Goal: Task Accomplishment & Management: Manage account settings

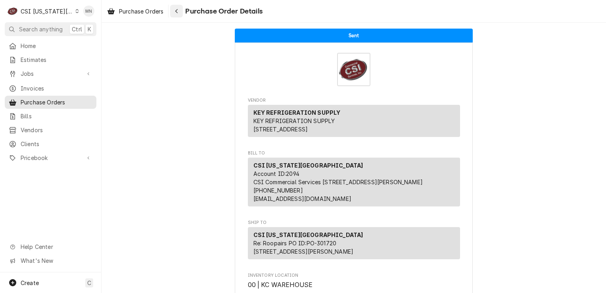
click at [174, 11] on div "Navigate back" at bounding box center [177, 11] width 8 height 8
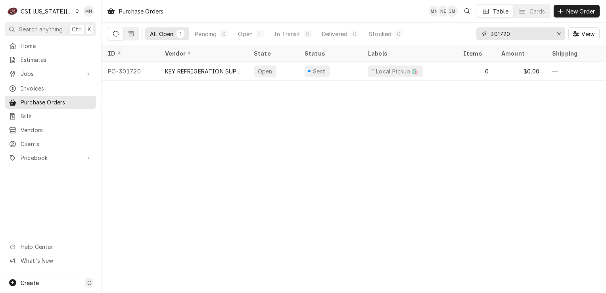
click at [511, 32] on input "301720" at bounding box center [520, 33] width 59 height 13
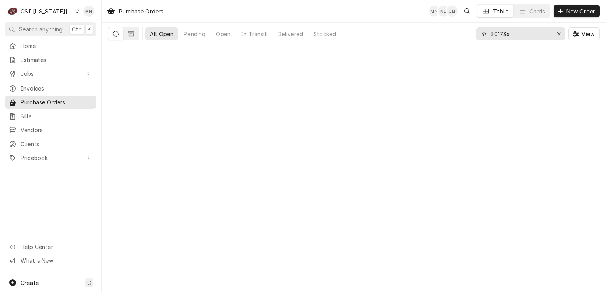
type input "301736"
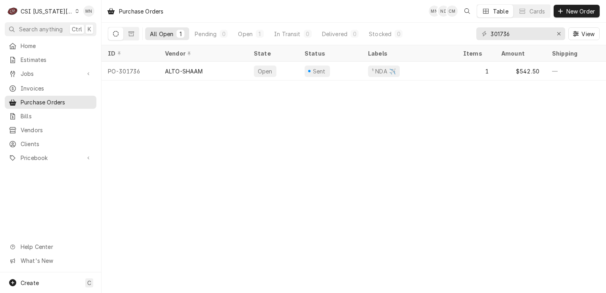
click at [51, 10] on div "CSI [US_STATE][GEOGRAPHIC_DATA]" at bounding box center [47, 11] width 52 height 8
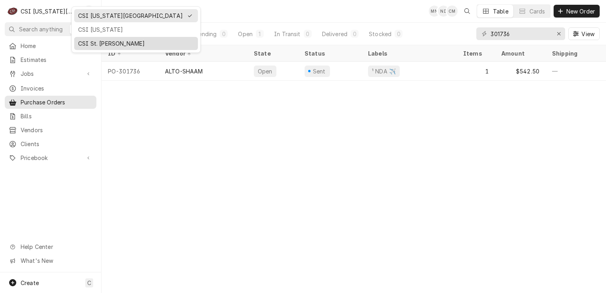
click at [83, 39] on div "CSI St. [PERSON_NAME]" at bounding box center [136, 43] width 116 height 8
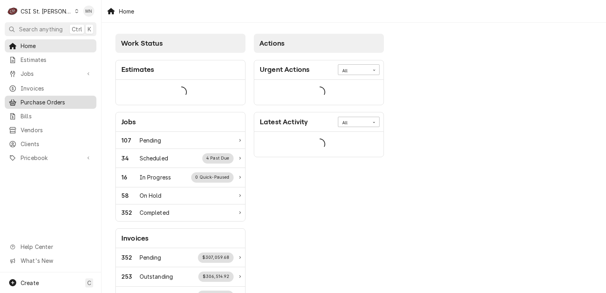
click at [54, 98] on span "Purchase Orders" at bounding box center [57, 102] width 72 height 8
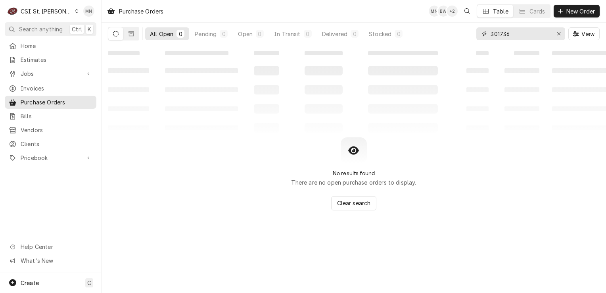
drag, startPoint x: 517, startPoint y: 33, endPoint x: 459, endPoint y: 33, distance: 58.7
click at [459, 33] on div "All Open 0 Pending 0 Open 0 In Transit 0 Delivered 0 Stocked 0 301736 View" at bounding box center [354, 34] width 492 height 22
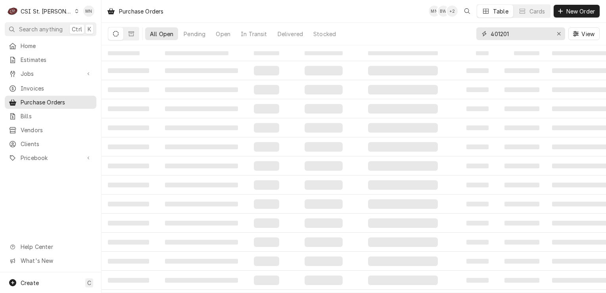
type input "401201"
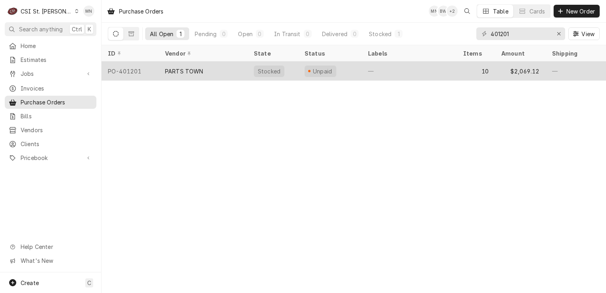
click at [198, 70] on div "PARTS TOWN" at bounding box center [184, 71] width 38 height 8
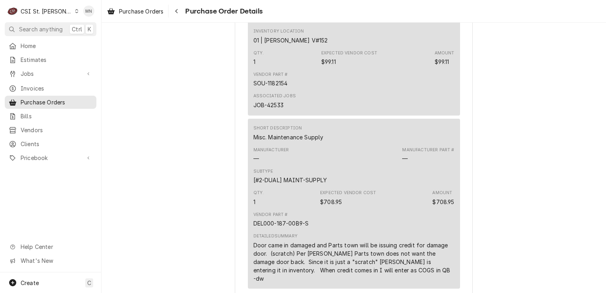
scroll to position [2142, 0]
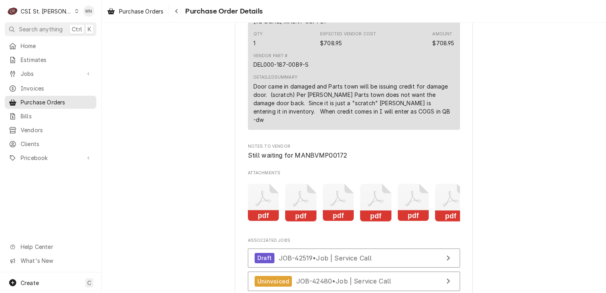
click at [449, 211] on icon "Attachments" at bounding box center [450, 203] width 31 height 38
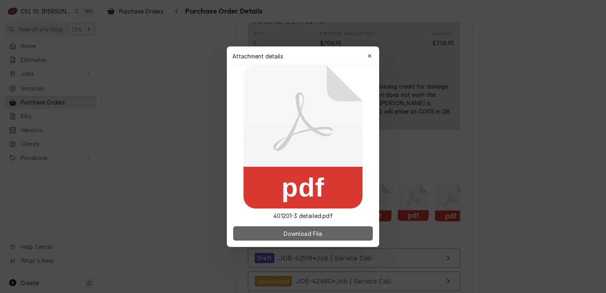
click at [343, 234] on button "Download File" at bounding box center [303, 233] width 140 height 14
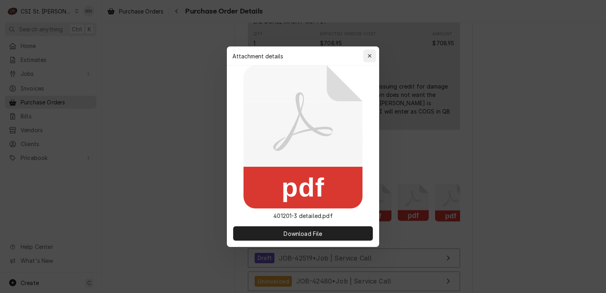
click at [368, 55] on icon "button" at bounding box center [370, 56] width 4 height 6
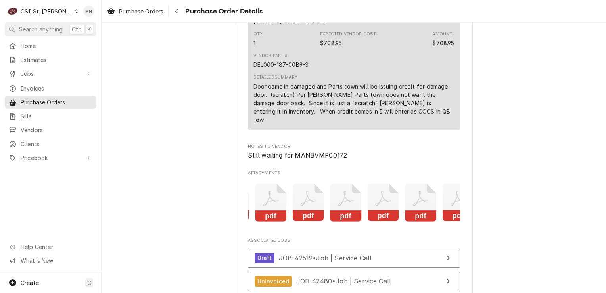
scroll to position [0, 50]
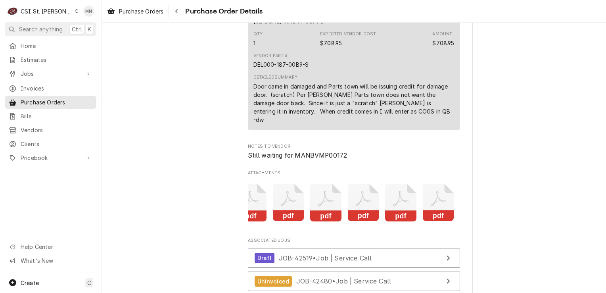
click at [438, 221] on icon "Attachments" at bounding box center [438, 203] width 31 height 38
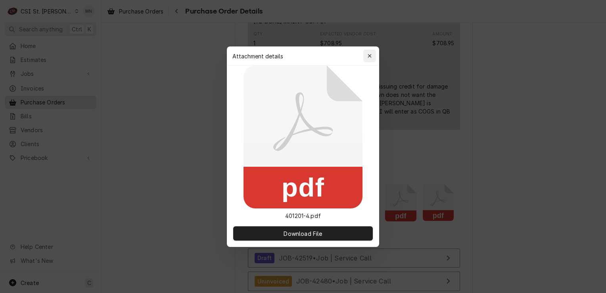
click at [374, 55] on button "button" at bounding box center [369, 56] width 13 height 13
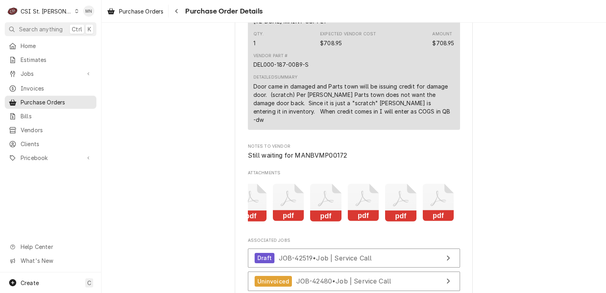
click at [410, 221] on icon "Attachments" at bounding box center [400, 203] width 31 height 38
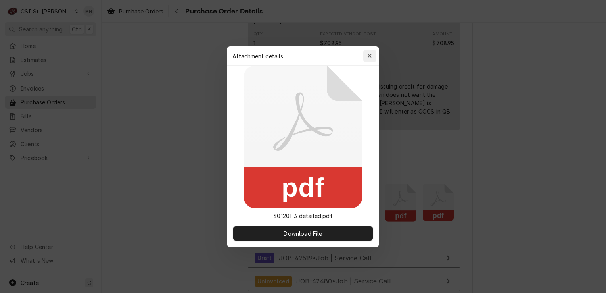
click at [374, 56] on button "button" at bounding box center [369, 56] width 13 height 13
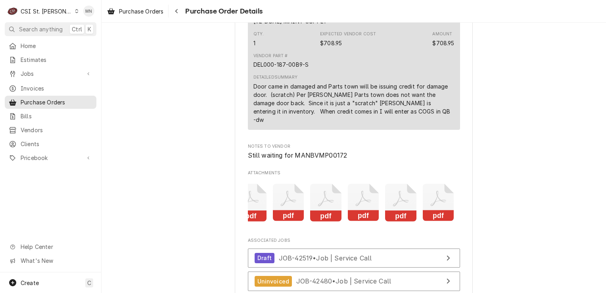
click at [431, 221] on rect "Attachments" at bounding box center [438, 215] width 31 height 11
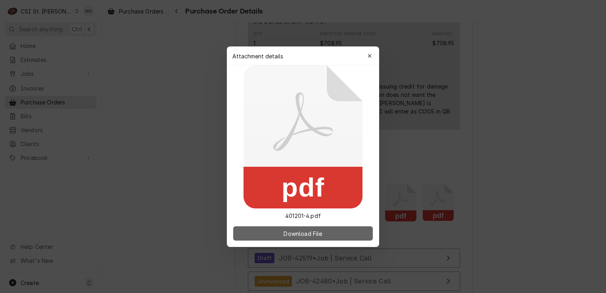
click at [309, 232] on span "Download File" at bounding box center [303, 233] width 42 height 8
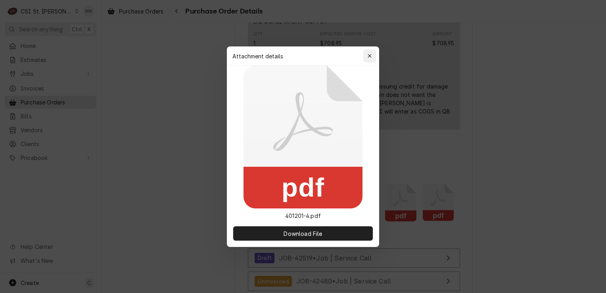
click at [368, 53] on icon "button" at bounding box center [370, 56] width 4 height 6
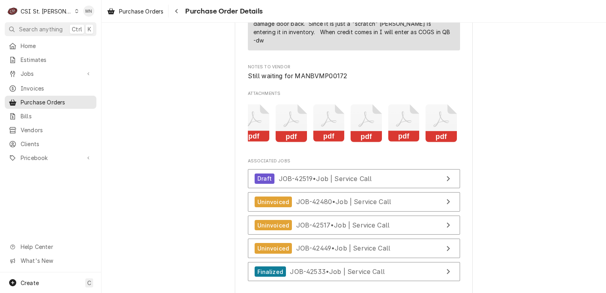
scroll to position [0, 0]
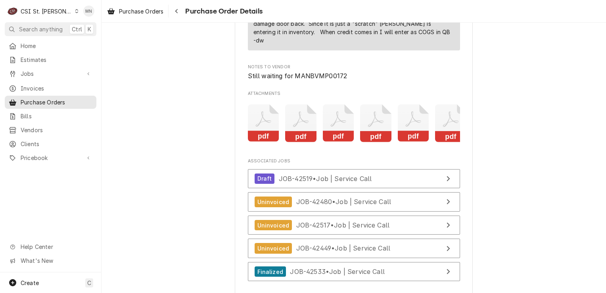
click at [297, 127] on icon "Attachments" at bounding box center [300, 118] width 15 height 15
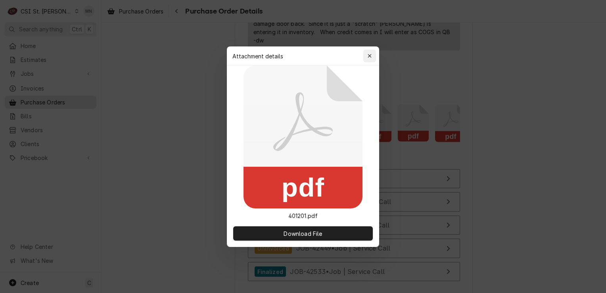
click at [370, 55] on icon "button" at bounding box center [370, 56] width 4 height 6
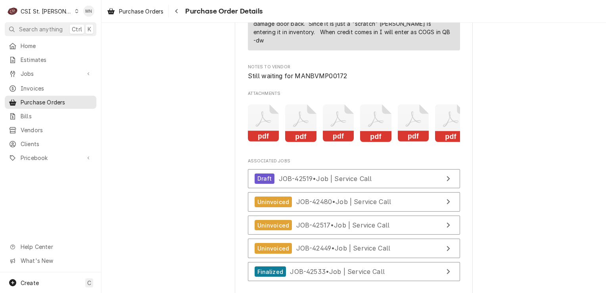
click at [336, 134] on icon "Attachments" at bounding box center [338, 123] width 31 height 38
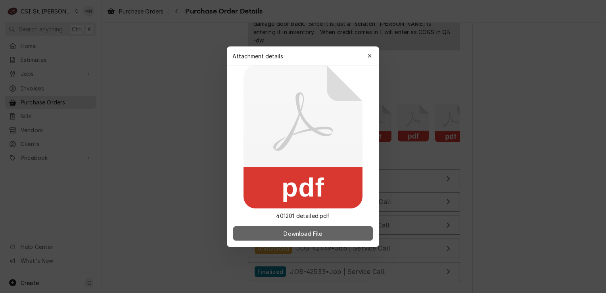
click at [318, 232] on span "Download File" at bounding box center [303, 233] width 42 height 8
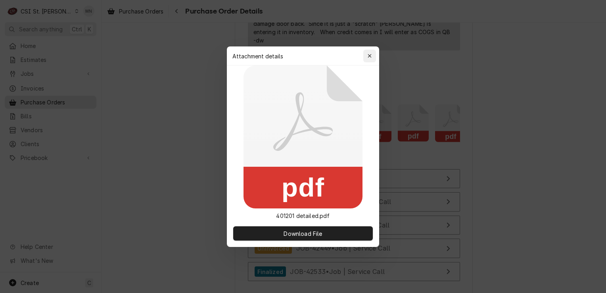
click at [373, 55] on div "button" at bounding box center [370, 56] width 8 height 8
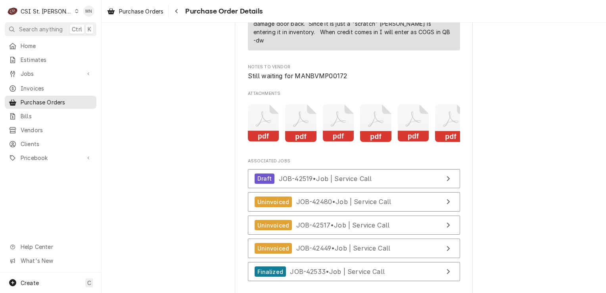
click at [373, 142] on icon "Attachments" at bounding box center [375, 123] width 31 height 38
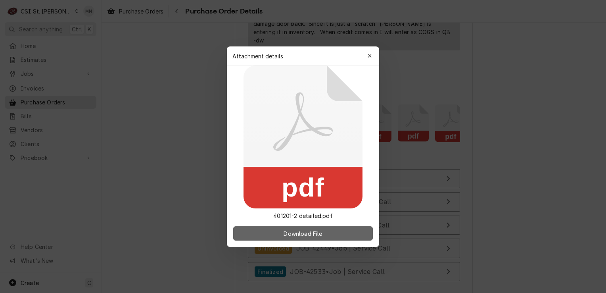
click at [330, 232] on button "Download File" at bounding box center [303, 233] width 140 height 14
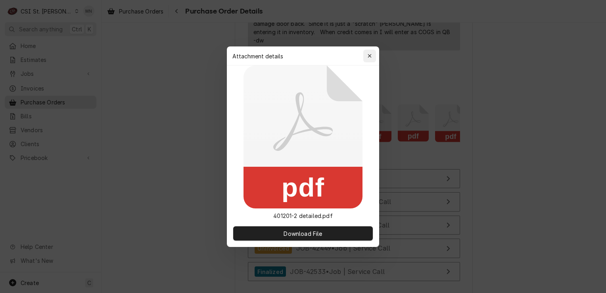
click at [373, 54] on div "button" at bounding box center [370, 56] width 8 height 8
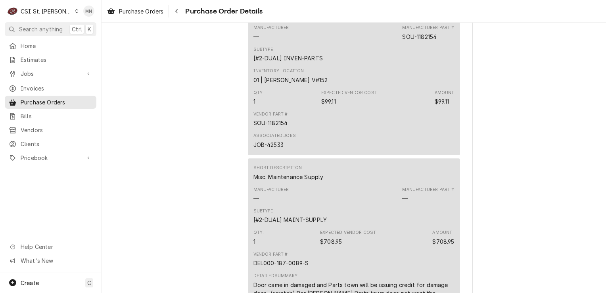
scroll to position [2023, 0]
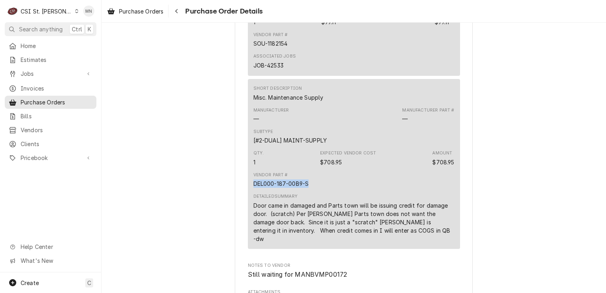
drag, startPoint x: 307, startPoint y: 208, endPoint x: 251, endPoint y: 211, distance: 56.0
click at [253, 190] on div "Vendor Part # DEL000-187-00B9-S" at bounding box center [353, 179] width 201 height 21
copy div "DEL000-187-00B9-S"
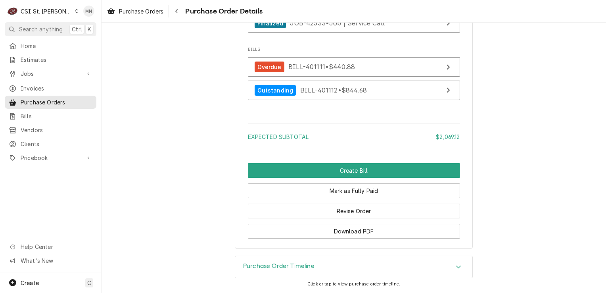
scroll to position [2490, 0]
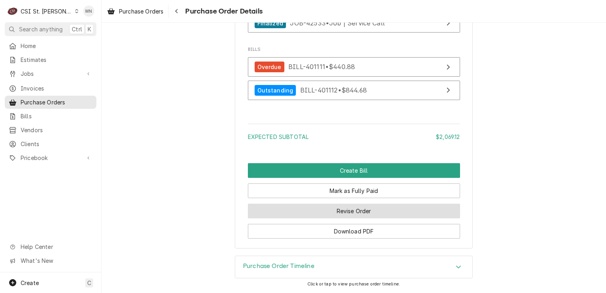
click at [355, 212] on button "Revise Order" at bounding box center [354, 210] width 212 height 15
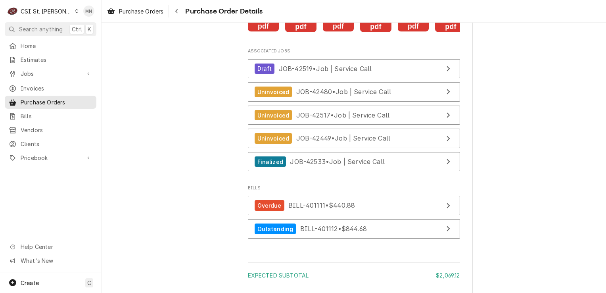
scroll to position [2291, 0]
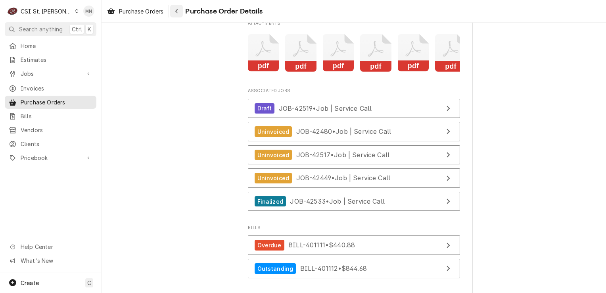
click at [179, 12] on div "Navigate back" at bounding box center [177, 11] width 8 height 8
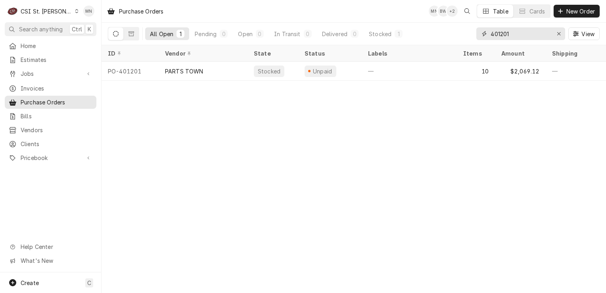
drag, startPoint x: 522, startPoint y: 33, endPoint x: 449, endPoint y: 32, distance: 72.6
click at [449, 31] on div "All Open 1 Pending 0 Open 0 In Transit 0 Delivered 0 Stocked 1 401201 View" at bounding box center [354, 34] width 492 height 22
type input "401430"
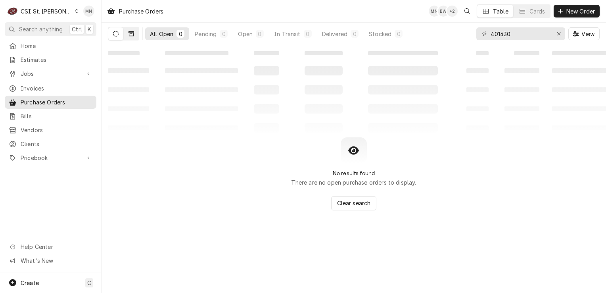
click at [130, 34] on icon "Dynamic Content Wrapper" at bounding box center [132, 33] width 6 height 5
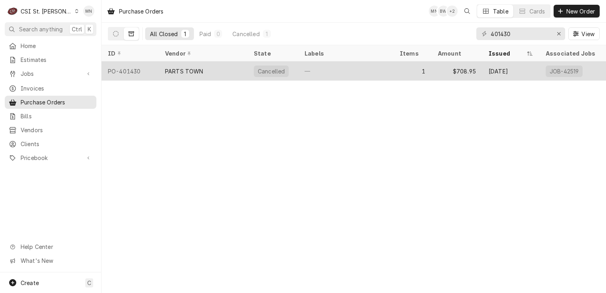
click at [132, 72] on div "PO-401430" at bounding box center [130, 70] width 57 height 19
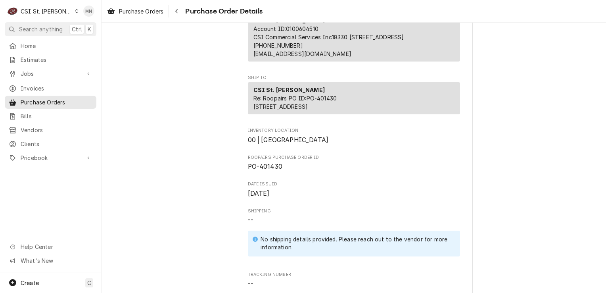
scroll to position [159, 0]
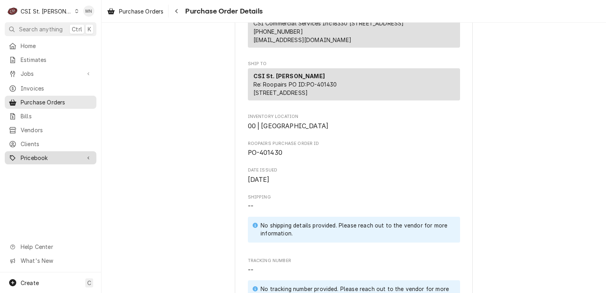
click at [33, 157] on div "Pricebook" at bounding box center [50, 158] width 88 height 10
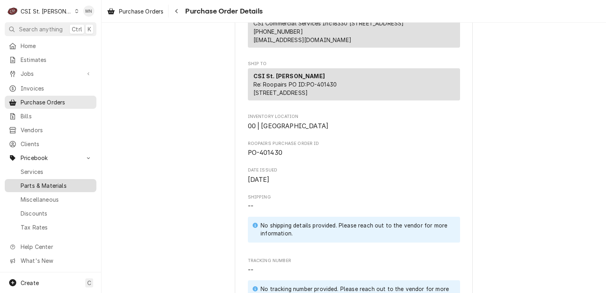
click at [44, 182] on span "Parts & Materials" at bounding box center [57, 185] width 72 height 8
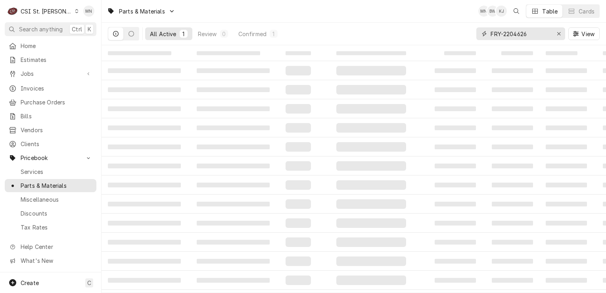
drag, startPoint x: 562, startPoint y: 32, endPoint x: 531, endPoint y: 33, distance: 31.0
click at [559, 33] on div "Erase input" at bounding box center [559, 34] width 8 height 8
paste input "DEL000-187-00B9-S"
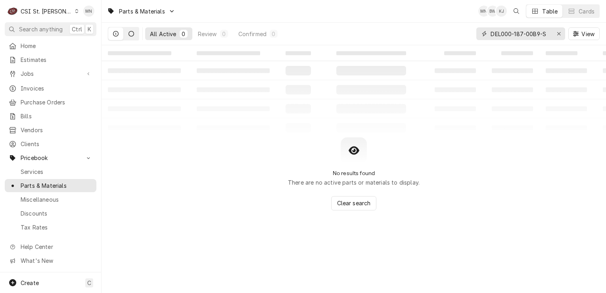
type input "DEL000-187-00B9-S"
click at [135, 33] on button "Dynamic Content Wrapper" at bounding box center [131, 33] width 15 height 13
click at [117, 34] on icon "Dynamic Content Wrapper" at bounding box center [116, 34] width 6 height 6
click at [551, 29] on div "DEL000-187-00B9-S" at bounding box center [520, 33] width 89 height 13
click at [551, 34] on div "DEL000-187-00B9-S" at bounding box center [520, 33] width 89 height 13
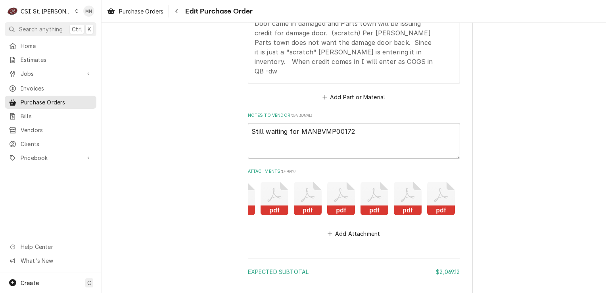
scroll to position [2368, 0]
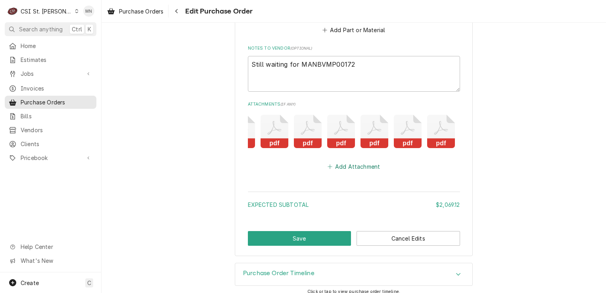
click at [360, 161] on button "Add Attachment" at bounding box center [354, 166] width 56 height 11
type textarea "x"
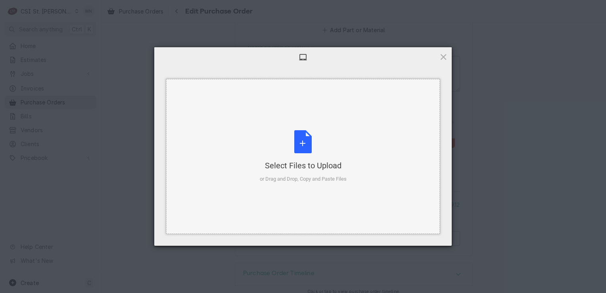
click at [299, 144] on div "Select Files to Upload or Drag and Drop, Copy and Paste Files" at bounding box center [303, 156] width 87 height 53
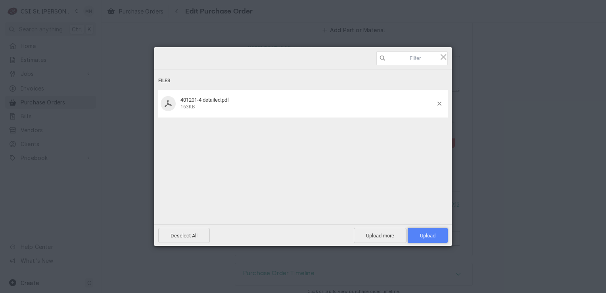
click at [419, 239] on span "Upload 1" at bounding box center [428, 235] width 40 height 15
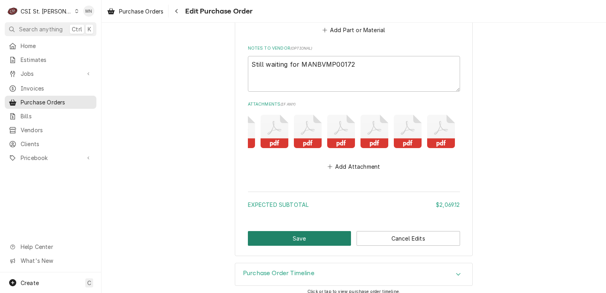
click at [324, 231] on button "Save" at bounding box center [300, 238] width 104 height 15
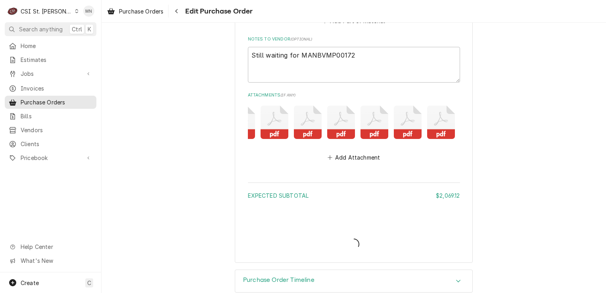
scroll to position [2384, 0]
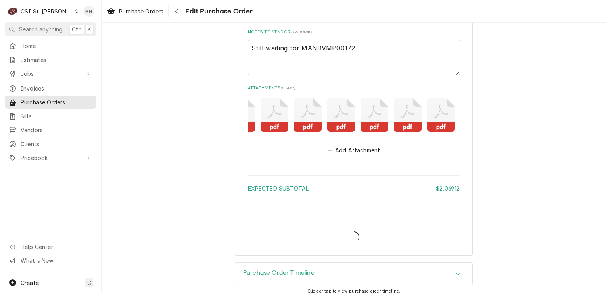
type textarea "x"
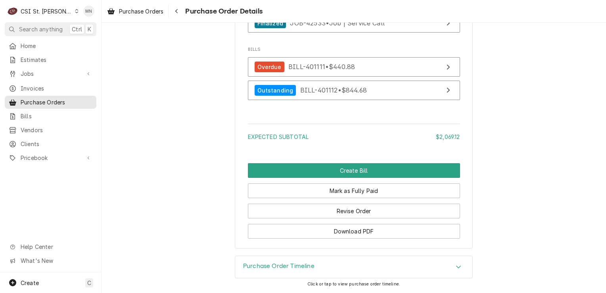
scroll to position [2490, 0]
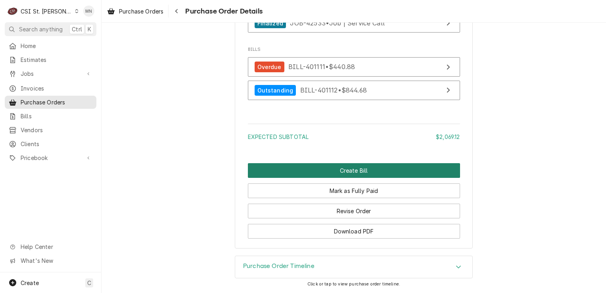
click at [354, 171] on button "Create Bill" at bounding box center [354, 170] width 212 height 15
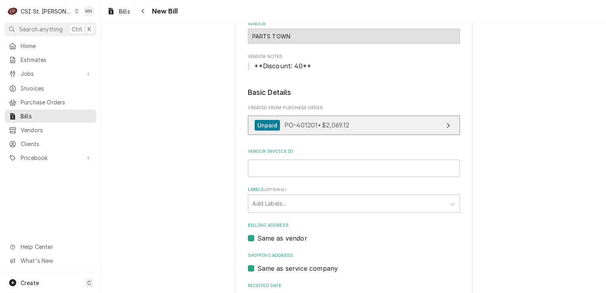
scroll to position [40, 0]
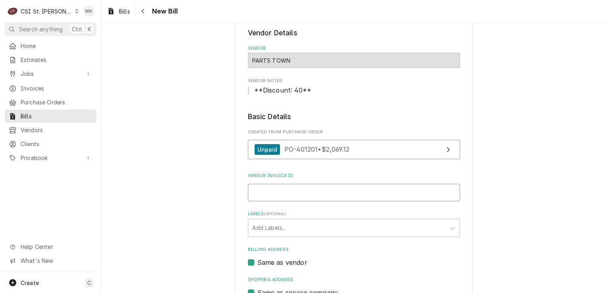
click at [277, 194] on input "Vendor Invoice ID" at bounding box center [354, 192] width 212 height 17
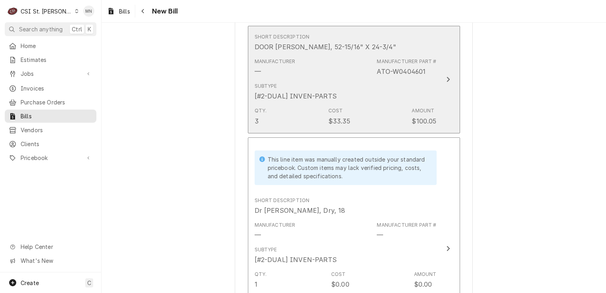
scroll to position [555, 0]
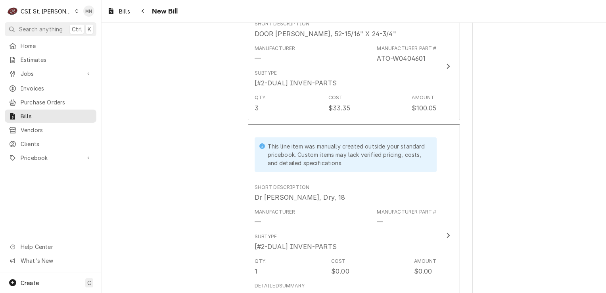
type input "2106953082"
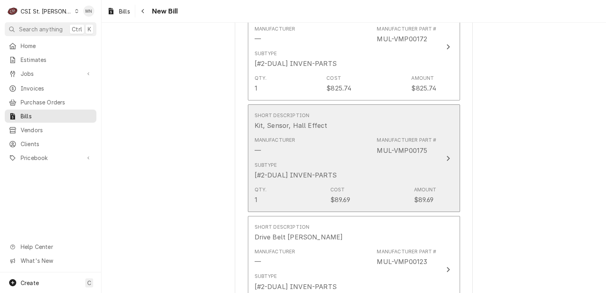
scroll to position [833, 0]
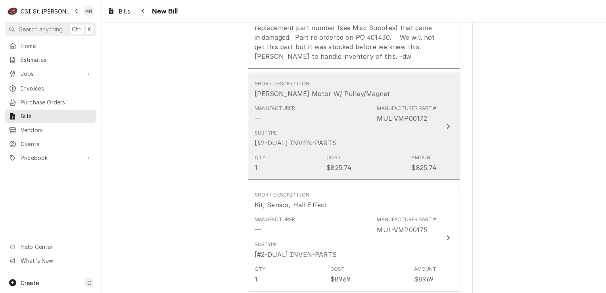
click at [443, 125] on div "Update Line Item" at bounding box center [448, 126] width 10 height 10
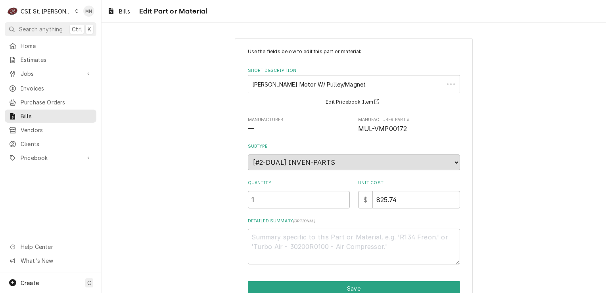
scroll to position [38, 0]
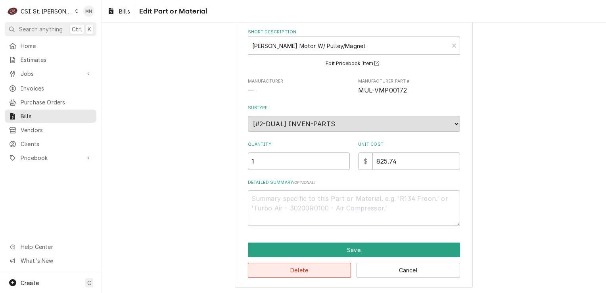
click at [300, 273] on button "Delete" at bounding box center [300, 270] width 104 height 15
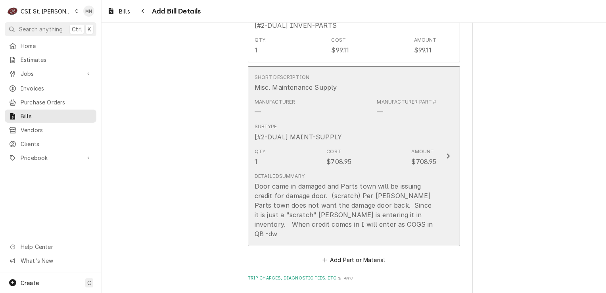
scroll to position [1388, 0]
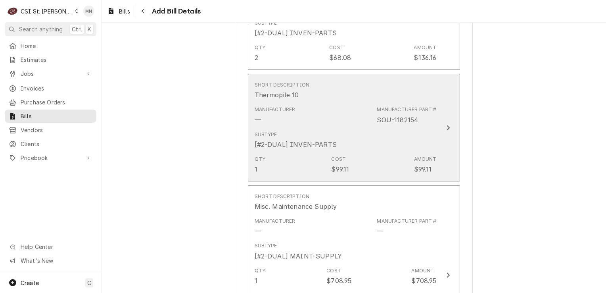
click at [441, 135] on button "Short Description Thermopile 10 Manufacturer — Manufacturer Part # SOU-1182154 …" at bounding box center [354, 127] width 212 height 107
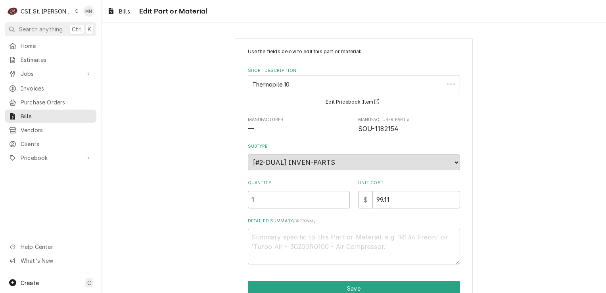
scroll to position [38, 0]
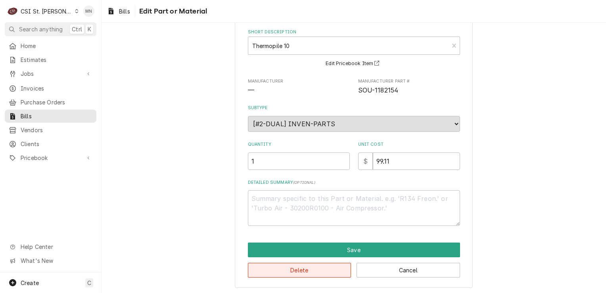
click at [308, 268] on button "Delete" at bounding box center [300, 270] width 104 height 15
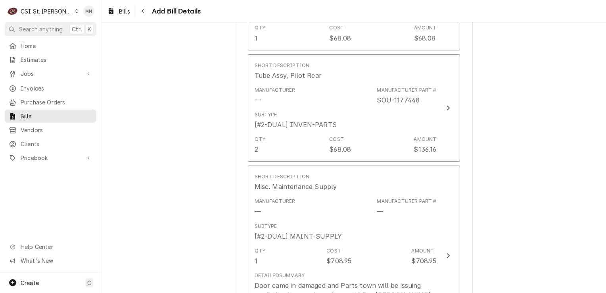
scroll to position [1217, 0]
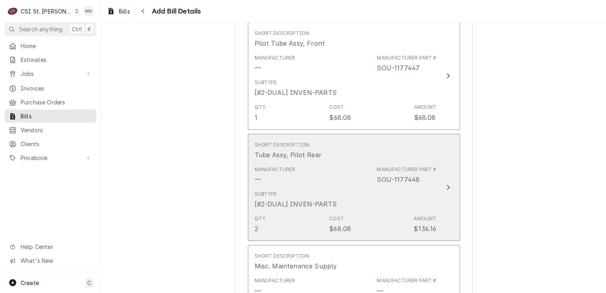
click at [433, 181] on div "Manufacturer Part # SOU-1177448" at bounding box center [406, 175] width 59 height 18
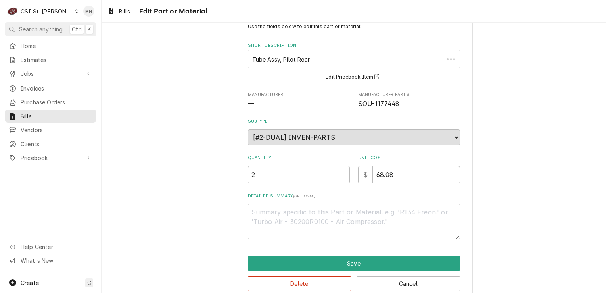
scroll to position [38, 0]
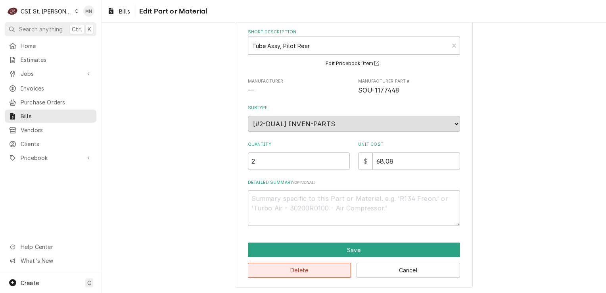
click at [292, 267] on button "Delete" at bounding box center [300, 270] width 104 height 15
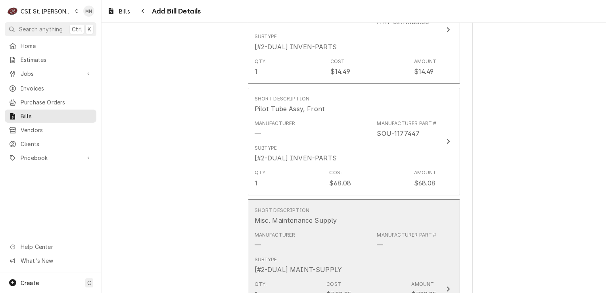
scroll to position [1118, 0]
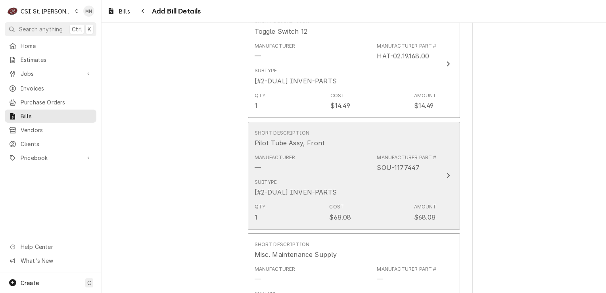
click at [443, 171] on div "Update Line Item" at bounding box center [448, 176] width 10 height 10
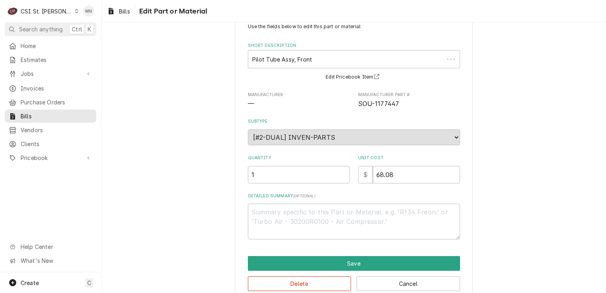
scroll to position [38, 0]
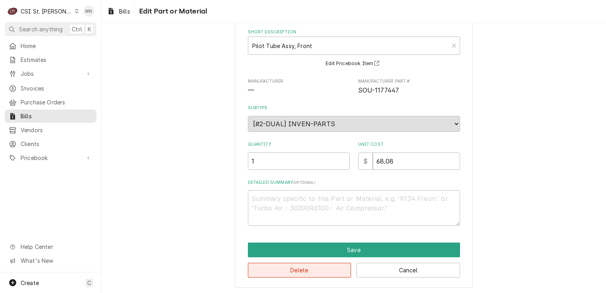
click at [291, 267] on button "Delete" at bounding box center [300, 270] width 104 height 15
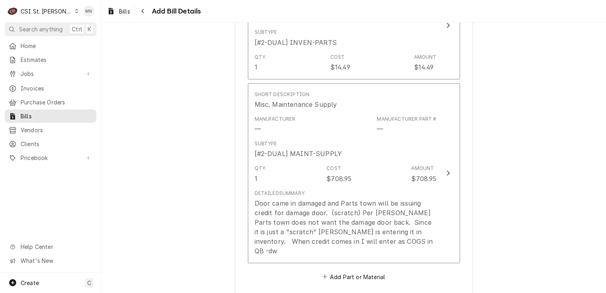
scroll to position [1073, 0]
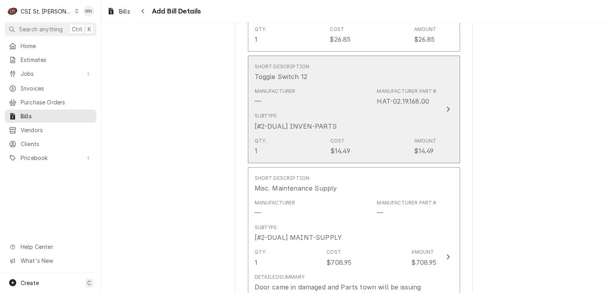
click at [447, 119] on button "Short Description Toggle Switch 12 Manufacturer — Manufacturer Part # HAT-02.19…" at bounding box center [354, 109] width 212 height 107
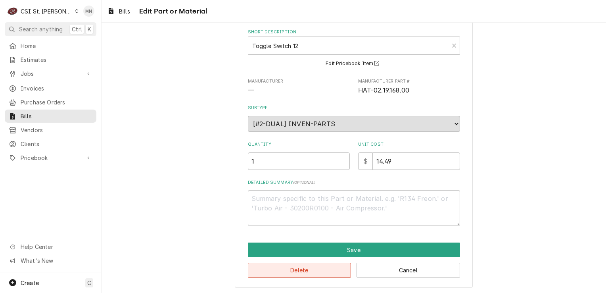
click at [297, 269] on button "Delete" at bounding box center [300, 270] width 104 height 15
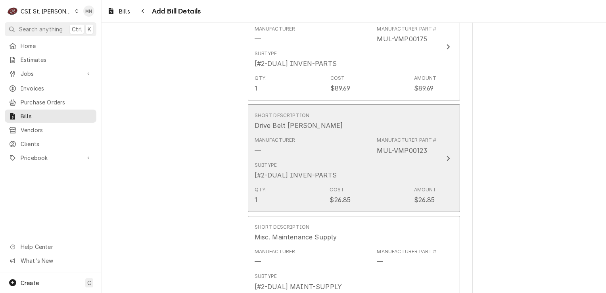
scroll to position [909, 0]
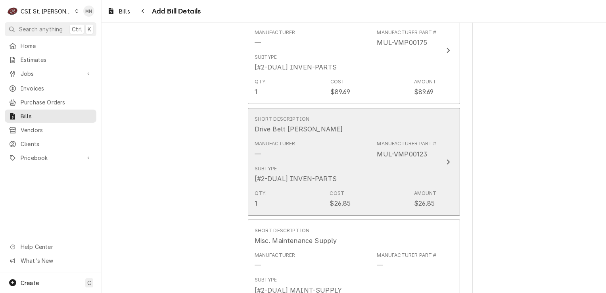
click at [434, 163] on button "Short Description Drive Belt Shaver Manufacturer — Manufacturer Part # MUL-VMP0…" at bounding box center [354, 161] width 212 height 107
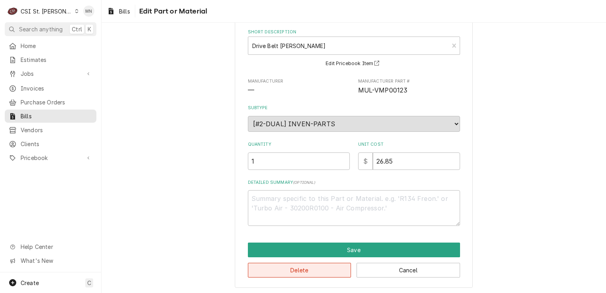
click at [292, 267] on button "Delete" at bounding box center [300, 270] width 104 height 15
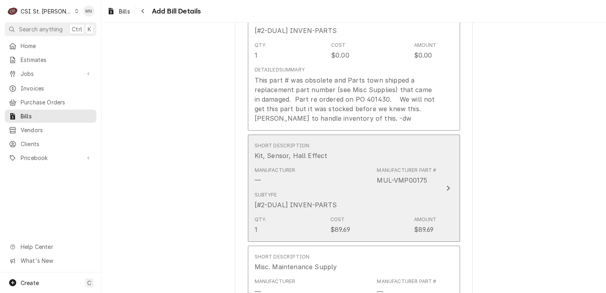
scroll to position [775, 0]
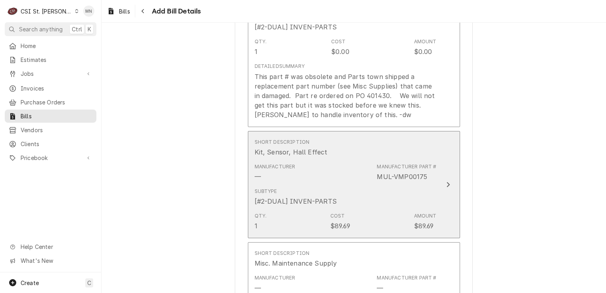
click at [439, 193] on button "Short Description Kit, Sensor, Hall Effect Manufacturer — Manufacturer Part # M…" at bounding box center [354, 184] width 212 height 107
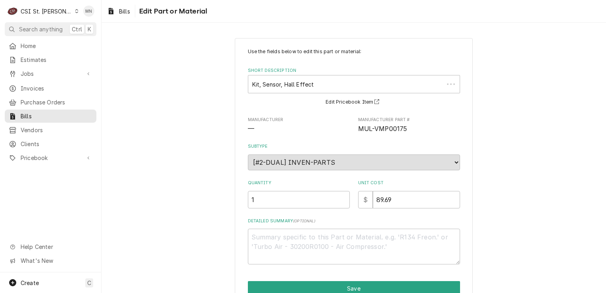
type textarea "x"
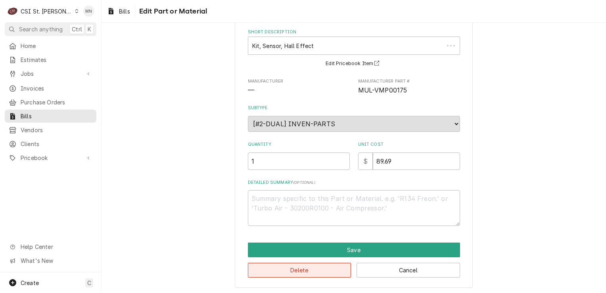
click at [299, 267] on button "Delete" at bounding box center [300, 270] width 104 height 15
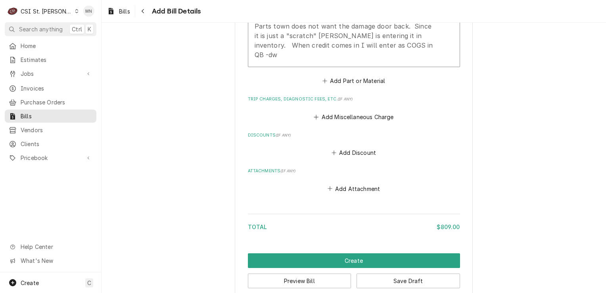
scroll to position [1019, 0]
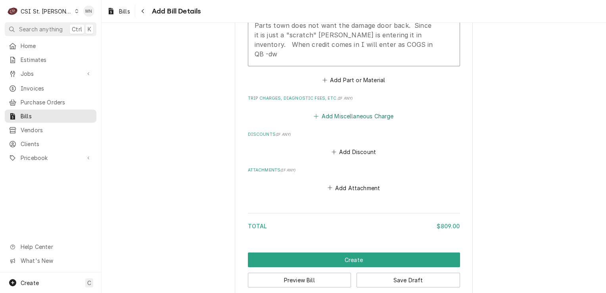
click at [343, 110] on button "Add Miscellaneous Charge" at bounding box center [354, 115] width 83 height 11
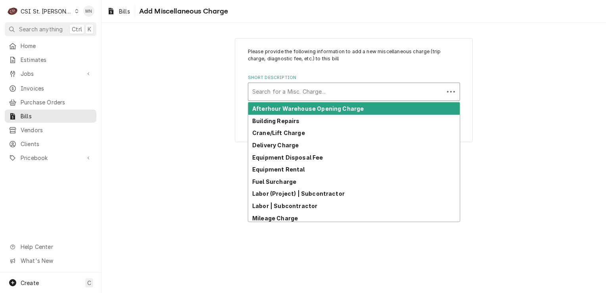
click at [286, 92] on div "Short Description" at bounding box center [346, 91] width 188 height 14
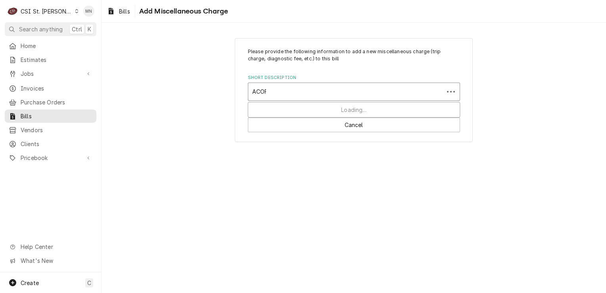
type input "ACOF"
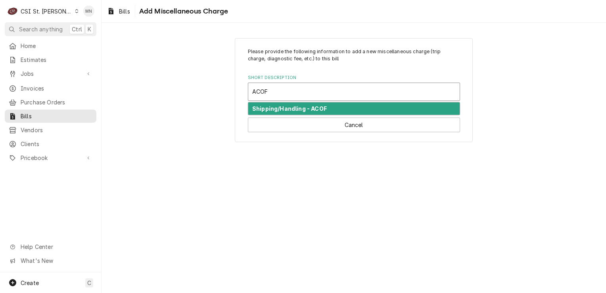
click at [288, 110] on strong "Shipping/Handling - ACOF" at bounding box center [289, 108] width 75 height 7
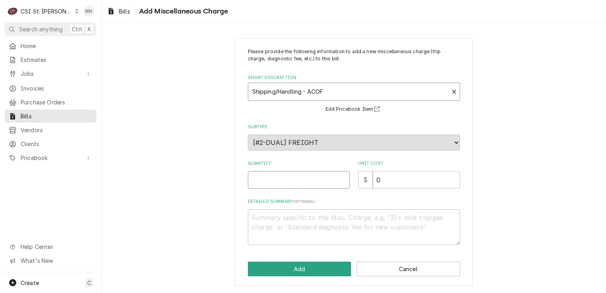
click at [288, 174] on input "Quantity" at bounding box center [299, 179] width 102 height 17
type textarea "x"
type input "1"
type textarea "x"
type input "1"
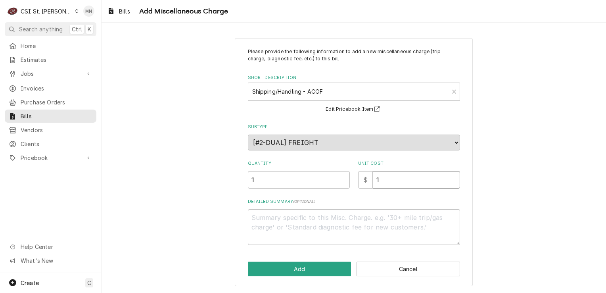
type textarea "x"
type input "14"
type textarea "x"
type input "14.0"
type textarea "x"
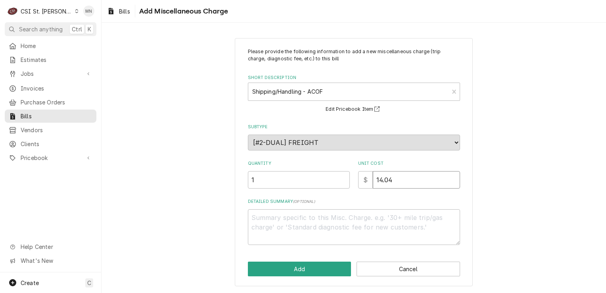
type input "14.04"
type textarea "x"
type textarea "a"
type textarea "x"
type textarea "aC"
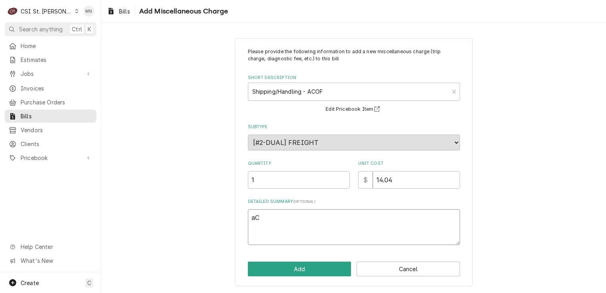
type textarea "x"
type textarea "aCO"
type textarea "x"
type textarea "aC"
type textarea "x"
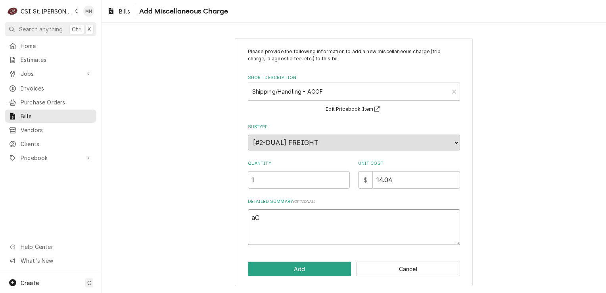
type textarea "a"
type textarea "x"
type textarea "A"
type textarea "x"
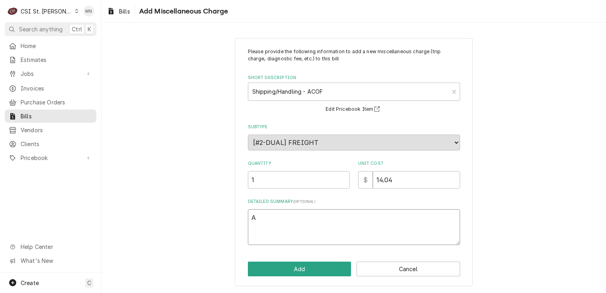
type textarea "AC"
type textarea "x"
type textarea "ACO"
type textarea "x"
type textarea "ACOF"
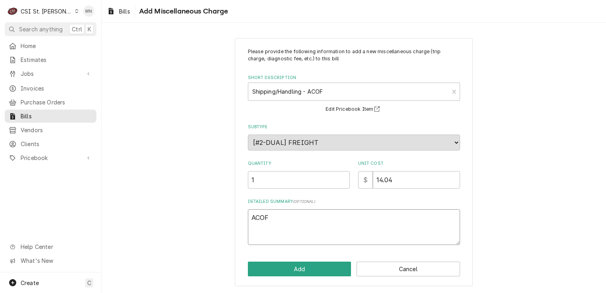
type textarea "x"
type textarea "ACOF"
type textarea "x"
type textarea "ACOF 2"
type textarea "x"
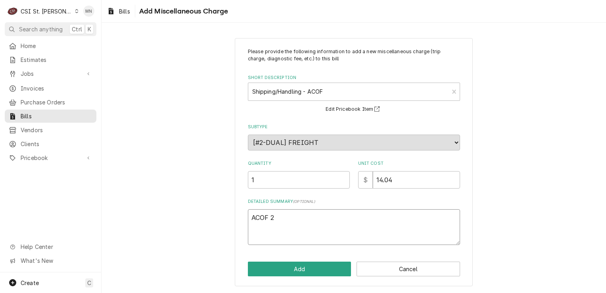
type textarea "ACOF 21"
click at [282, 214] on textarea "ACOF 21" at bounding box center [354, 227] width 212 height 36
type textarea "x"
type textarea "ACOF 210"
type textarea "x"
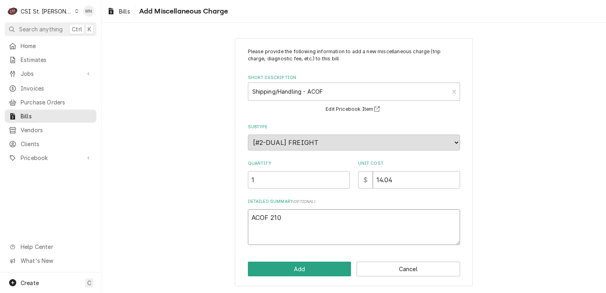
type textarea "ACOF 2107"
type textarea "x"
type textarea "ACOF 21071"
type textarea "x"
type textarea "ACOF 210711"
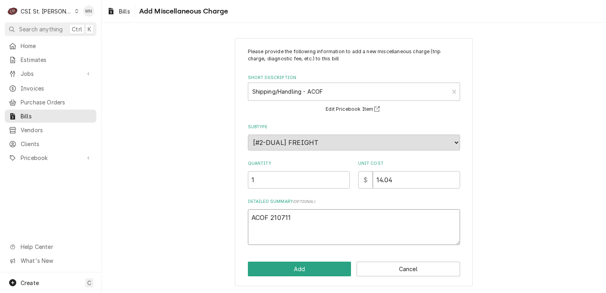
type textarea "x"
type textarea "ACOF 2107116"
type textarea "x"
type textarea "ACOF 21071160"
type textarea "x"
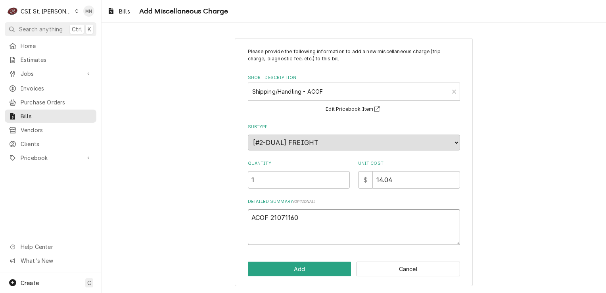
type textarea "ACOF 210711606"
type textarea "x"
type textarea "ACOF 2107116066"
type textarea "x"
type textarea "ACOF 2107116066"
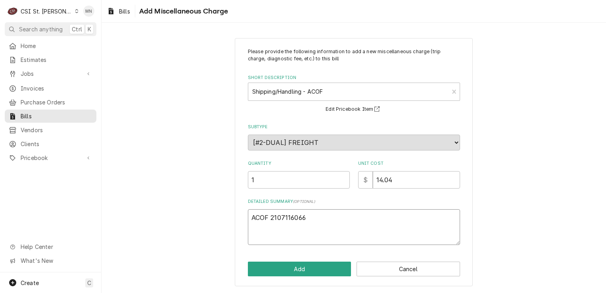
type textarea "x"
type textarea "ACOF 2107116066 $"
type textarea "x"
type textarea "ACOF 2107116066 $"
type textarea "x"
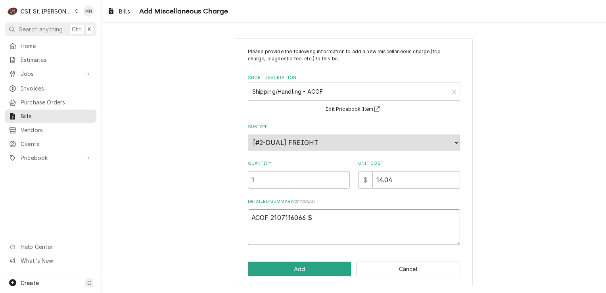
type textarea "ACOF 2107116066 $ 2"
type textarea "x"
type textarea "ACOF 2107116066 $ 2."
type textarea "x"
type textarea "ACOF 2107116066 $ 2.5"
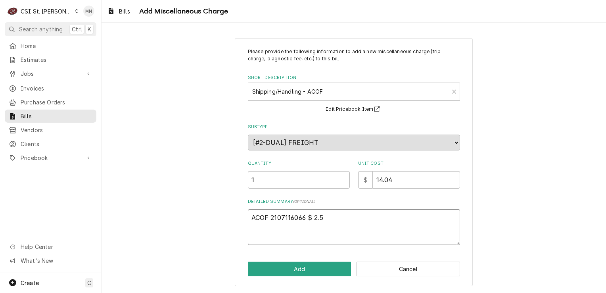
type textarea "x"
type textarea "ACOF 2107116066 $ 2.56"
type textarea "x"
type textarea "ACOF 2107116066 $ 2.56"
type textarea "x"
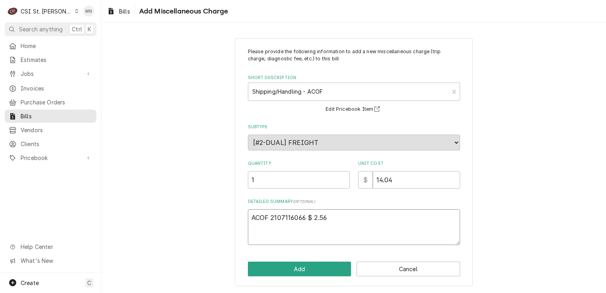
type textarea "ACOF 2107116066 $ 2.56"
type textarea "x"
type textarea "ACOF 2107116066 $ 2.56 a"
type textarea "x"
type textarea "ACOF 2107116066 $ 2.56 aC"
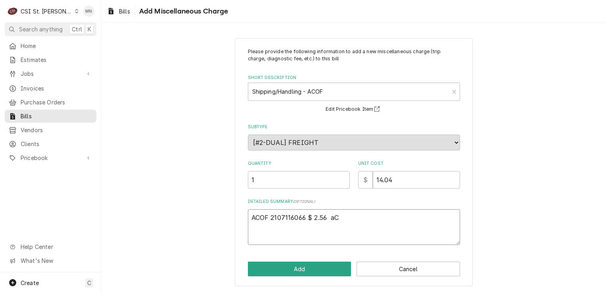
type textarea "x"
type textarea "ACOF 2107116066 $ 2.56 aCO"
type textarea "x"
type textarea "ACOF 2107116066 $ 2.56 aC"
type textarea "x"
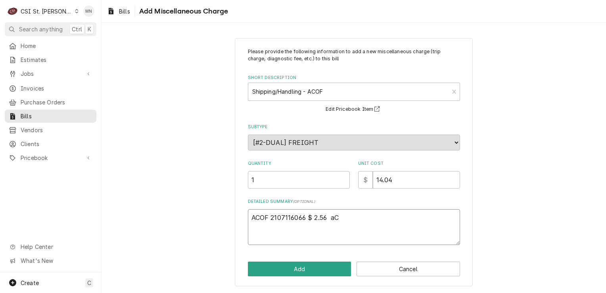
type textarea "ACOF 2107116066 $ 2.56 a"
type textarea "x"
type textarea "ACOF 2107116066 $ 2.56"
type textarea "x"
type textarea "ACOF 2107116066 $ 2.56 A"
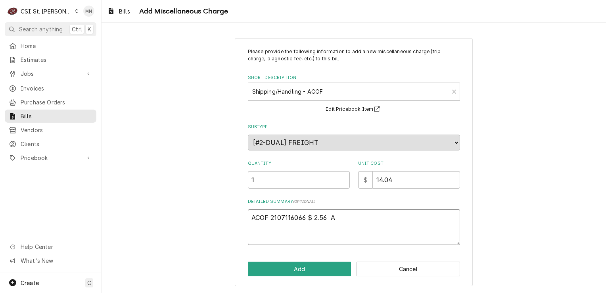
type textarea "x"
type textarea "ACOF 2107116066 $ 2.56 AC"
type textarea "x"
type textarea "ACOF 2107116066 $ 2.56 ACO"
type textarea "x"
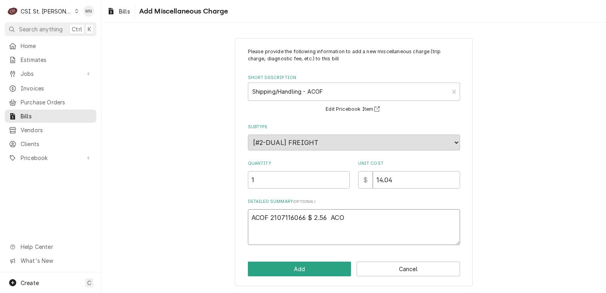
type textarea "ACOF 2107116066 $ 2.56 ACOF"
type textarea "x"
type textarea "ACOF 2107116066 $ 2.56 ACOF"
type textarea "x"
type textarea "ACOF 2107116066 $ 2.56 ACOF $"
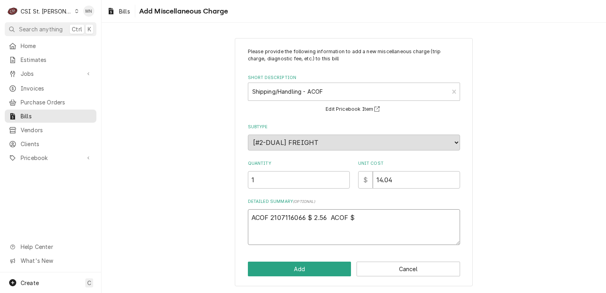
type textarea "x"
type textarea "ACOF 2107116066 $ 2.56 ACOF $"
type textarea "x"
type textarea "ACOF 2107116066 $ 2.56 ACOF $"
type textarea "x"
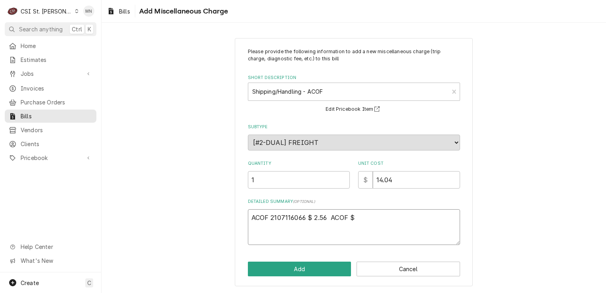
type textarea "ACOF 2107116066 $ 2.56 ACOF"
type textarea "x"
type textarea "ACOF 2107116066 $ 2.56 ACOF 2"
type textarea "x"
type textarea "ACOF 2107116066 $ 2.56 ACOF 21"
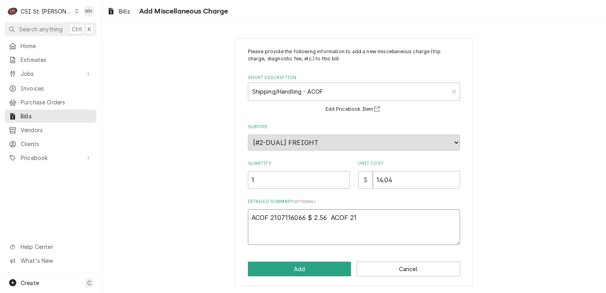
type textarea "x"
type textarea "ACOF 2107116066 $ 2.56 ACOF 210"
type textarea "x"
type textarea "ACOF 2107116066 $ 2.56 ACOF 2106"
type textarea "x"
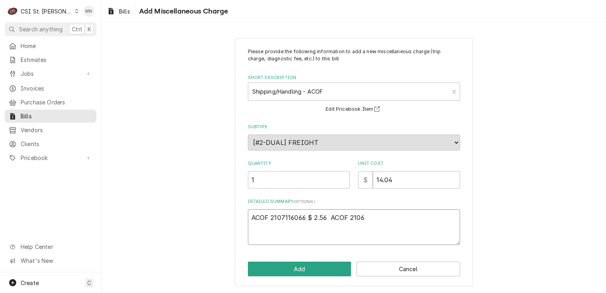
type textarea "ACOF 2107116066 $ 2.56 ACOF 21069"
type textarea "x"
type textarea "ACOF 2107116066 $ 2.56 ACOF 210695"
type textarea "x"
type textarea "ACOF 2107116066 $ 2.56 ACOF 2106953"
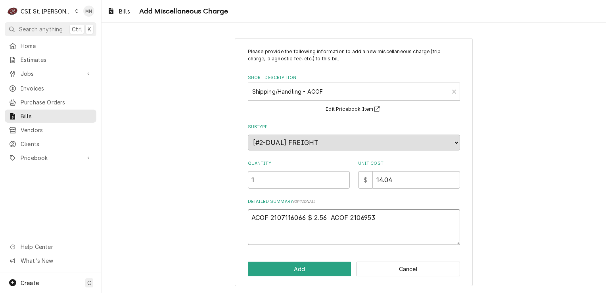
type textarea "x"
type textarea "ACOF 2107116066 $ 2.56 ACOF 21069530"
type textarea "x"
type textarea "ACOF 2107116066 $ 2.56 ACOF 210695308"
type textarea "x"
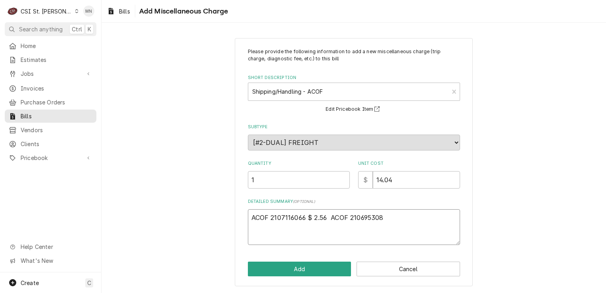
type textarea "ACOF 2107116066 $ 2.56 ACOF 2106953082"
type textarea "x"
type textarea "ACOF 2107116066 $ 2.56 ACOF 2106953082"
type textarea "x"
type textarea "ACOF 2107116066 $ 2.56 ACOF 2106953082 $"
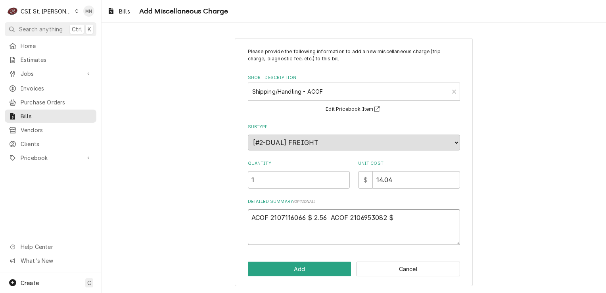
type textarea "x"
type textarea "ACOF 2107116066 $ 2.56 ACOF 2106953082 $"
type textarea "x"
type textarea "ACOF 2107116066 $ 2.56 ACOF 2106953082 $ 1"
type textarea "x"
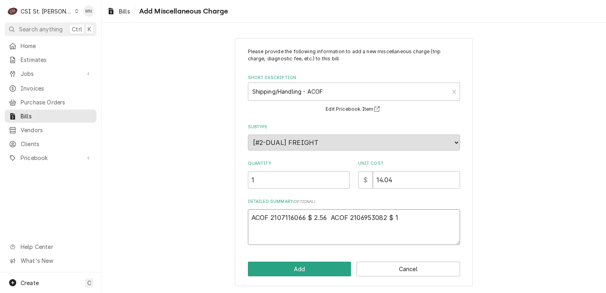
type textarea "ACOF 2107116066 $ 2.56 ACOF 2106953082 $ 11"
type textarea "x"
type textarea "ACOF 2107116066 $ 2.56 ACOF 2106953082 $ 11."
type textarea "x"
type textarea "ACOF 2107116066 $ 2.56 ACOF 2106953082 $ 11.4"
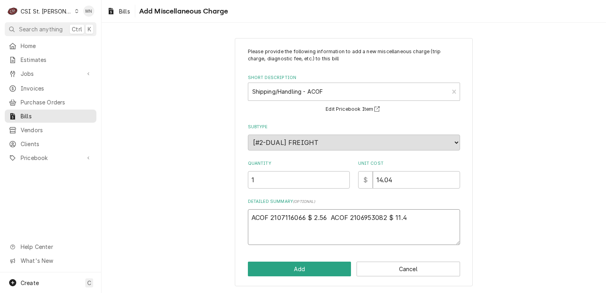
type textarea "x"
type textarea "ACOF 2107116066 $ 2.56 ACOF 2106953082 $ 11.48"
click at [304, 270] on button "Add" at bounding box center [300, 268] width 104 height 15
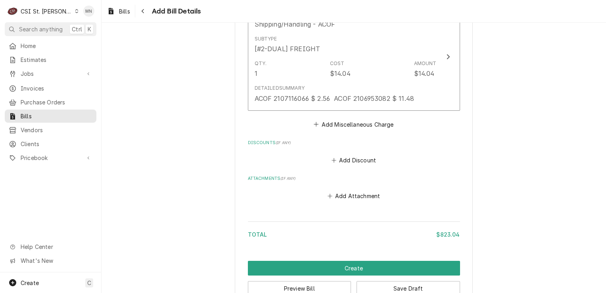
scroll to position [1130, 0]
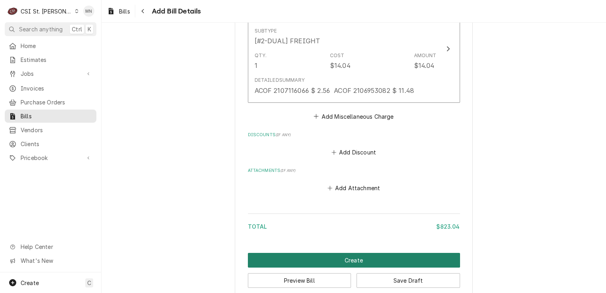
click at [396, 253] on button "Create" at bounding box center [354, 260] width 212 height 15
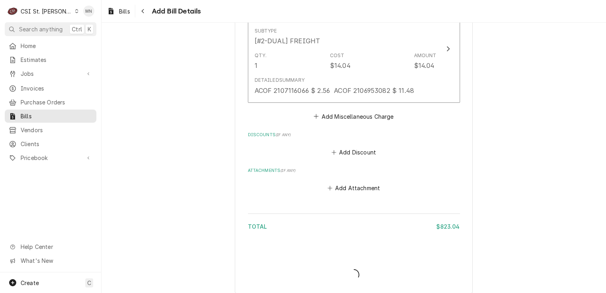
scroll to position [1125, 0]
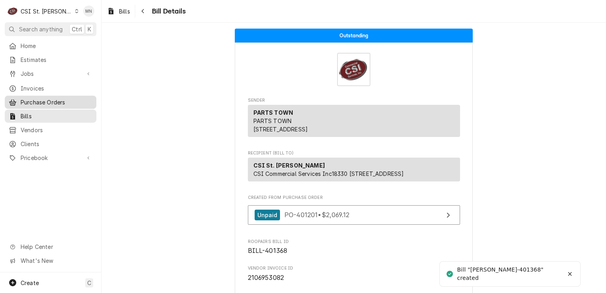
click at [52, 98] on span "Purchase Orders" at bounding box center [57, 102] width 72 height 8
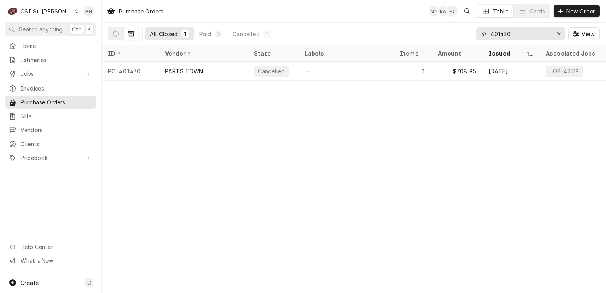
drag, startPoint x: 530, startPoint y: 33, endPoint x: 416, endPoint y: 42, distance: 115.0
click at [414, 42] on div "All Closed 1 Paid 0 Cancelled 1 401430 View" at bounding box center [354, 34] width 492 height 22
type input "401201"
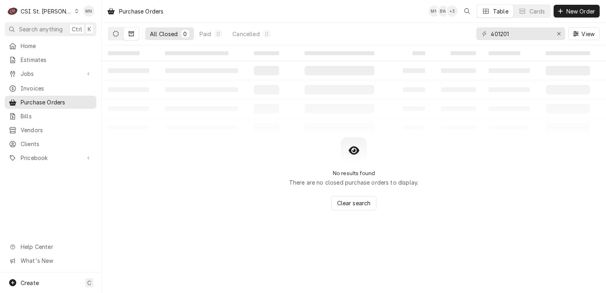
click at [113, 37] on button "Dynamic Content Wrapper" at bounding box center [115, 33] width 15 height 13
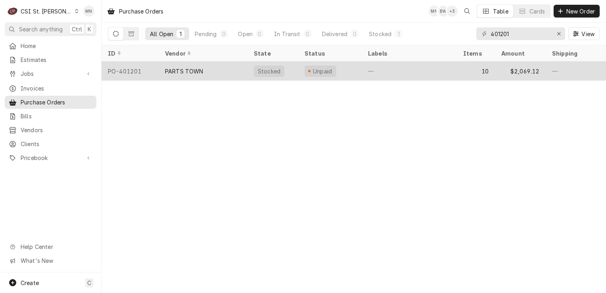
click at [170, 69] on div "PARTS TOWN" at bounding box center [184, 71] width 38 height 8
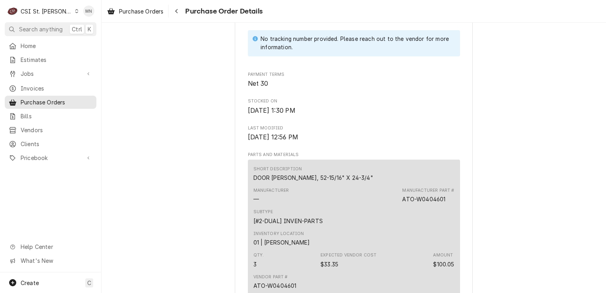
scroll to position [397, 0]
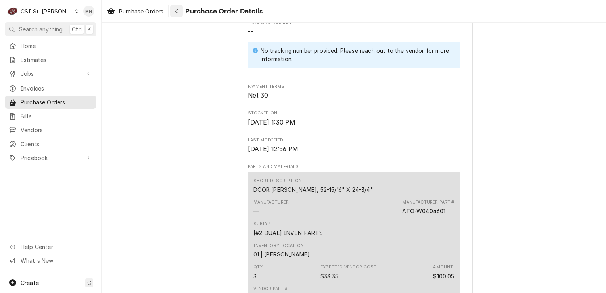
click at [178, 13] on icon "Navigate back" at bounding box center [177, 11] width 4 height 6
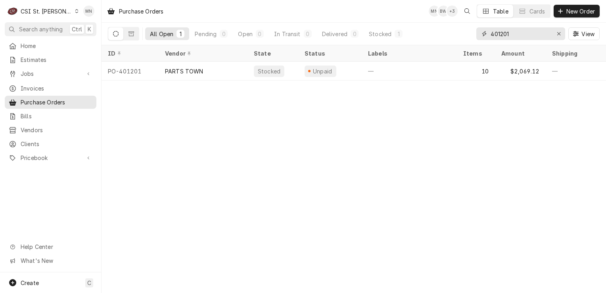
drag, startPoint x: 527, startPoint y: 37, endPoint x: 414, endPoint y: 39, distance: 113.1
click at [414, 39] on div "All Open 1 Pending 0 Open 0 In Transit 0 Delivered 0 Stocked 1 401201 View" at bounding box center [354, 34] width 492 height 22
type input "401421"
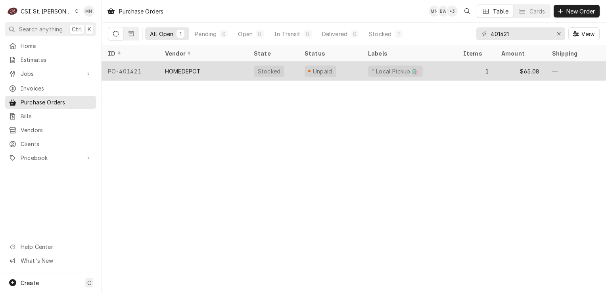
click at [193, 75] on div "HOMEDEPOT" at bounding box center [203, 70] width 89 height 19
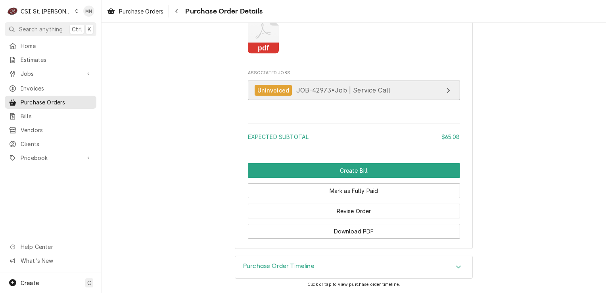
scroll to position [787, 0]
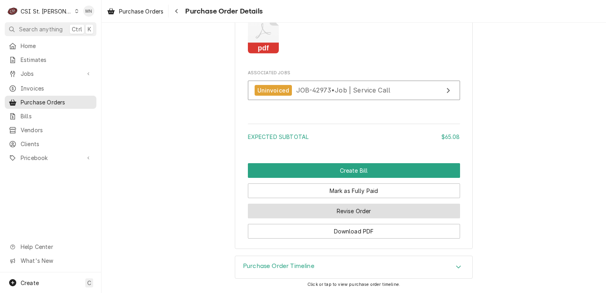
click at [370, 215] on button "Revise Order" at bounding box center [354, 210] width 212 height 15
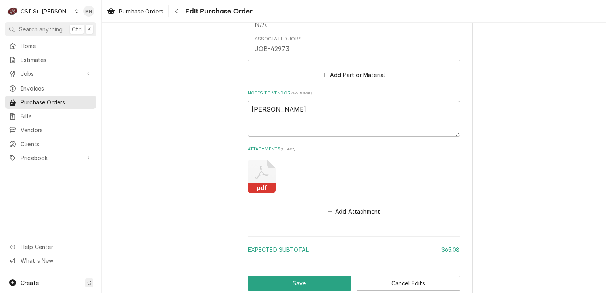
scroll to position [542, 0]
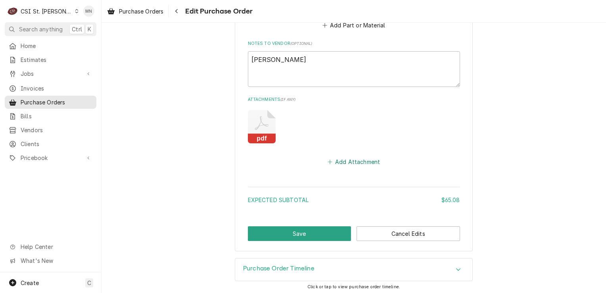
click at [334, 159] on button "Add Attachment" at bounding box center [354, 161] width 56 height 11
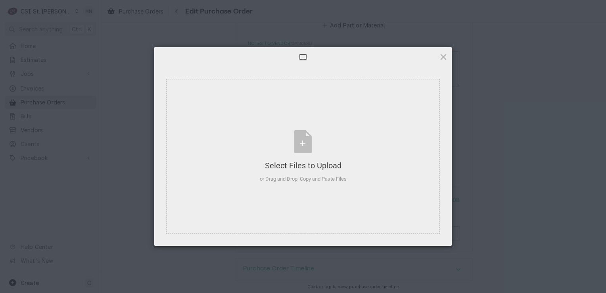
type textarea "x"
click at [303, 155] on div "Select Files to Upload or Drag and Drop, Copy and Paste Files" at bounding box center [303, 156] width 87 height 53
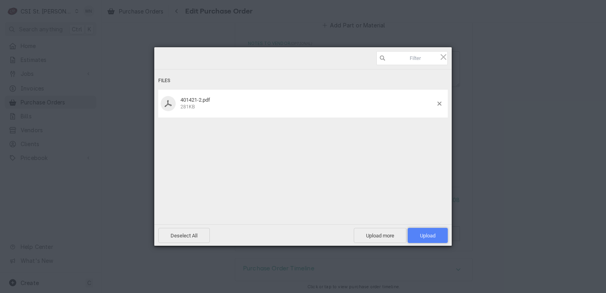
click at [420, 232] on span "Upload 1" at bounding box center [427, 235] width 15 height 6
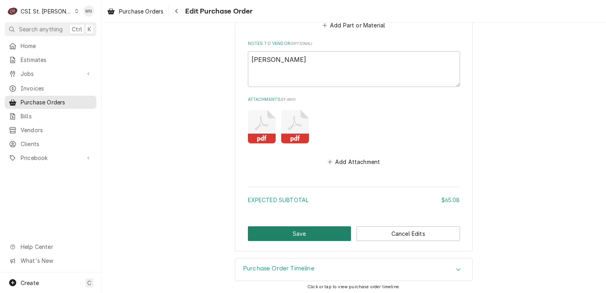
click at [320, 228] on button "Save" at bounding box center [300, 233] width 104 height 15
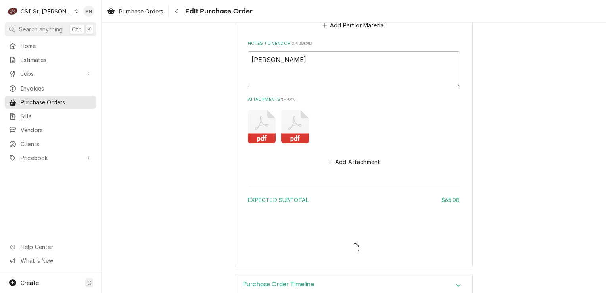
type textarea "x"
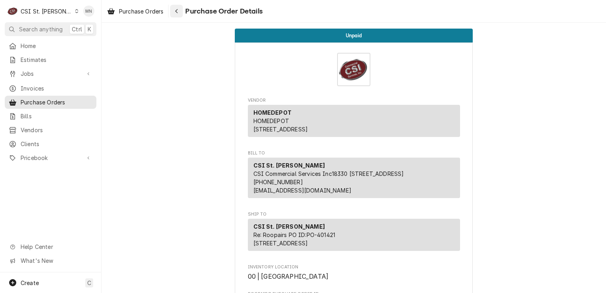
click at [173, 8] on button "Navigate back" at bounding box center [176, 11] width 13 height 13
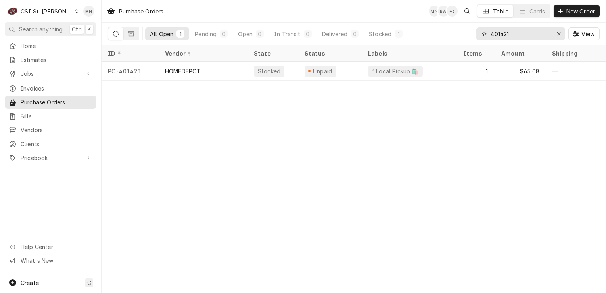
drag, startPoint x: 513, startPoint y: 34, endPoint x: 449, endPoint y: 44, distance: 65.1
click at [457, 44] on div "All Open 1 Pending 0 Open 0 In Transit 0 Delivered 0 Stocked 1 401421 View" at bounding box center [354, 34] width 492 height 22
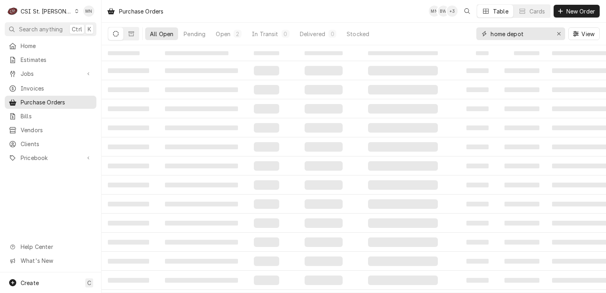
type input "home depot"
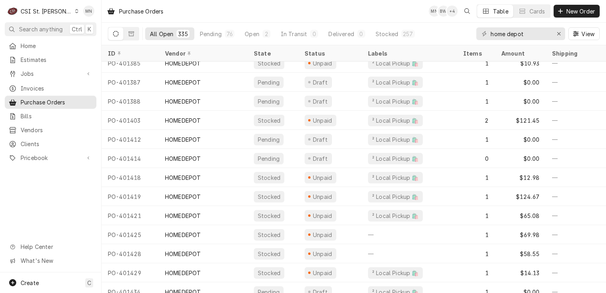
scroll to position [6151, 0]
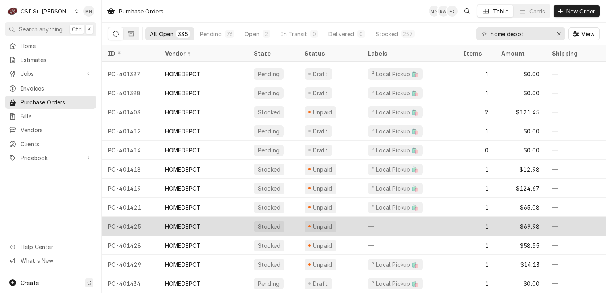
click at [125, 221] on div "PO-401425" at bounding box center [130, 226] width 57 height 19
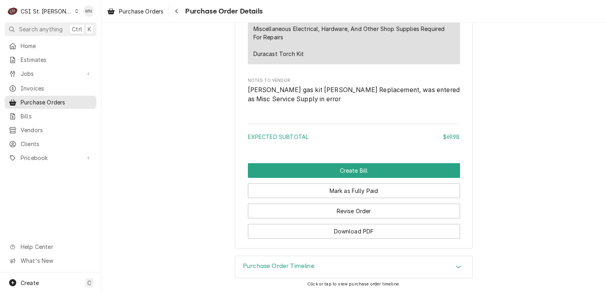
scroll to position [674, 0]
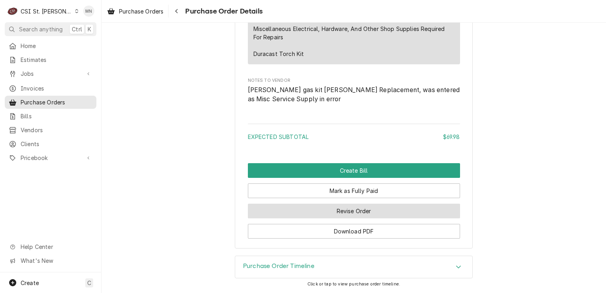
click at [362, 218] on button "Revise Order" at bounding box center [354, 210] width 212 height 15
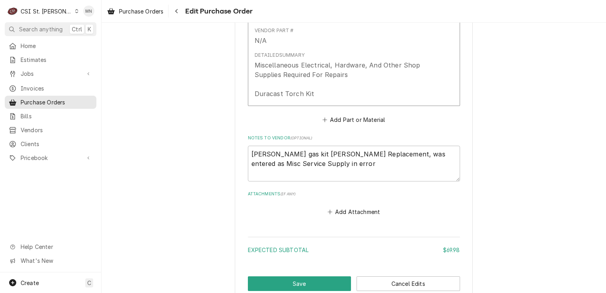
scroll to position [526, 0]
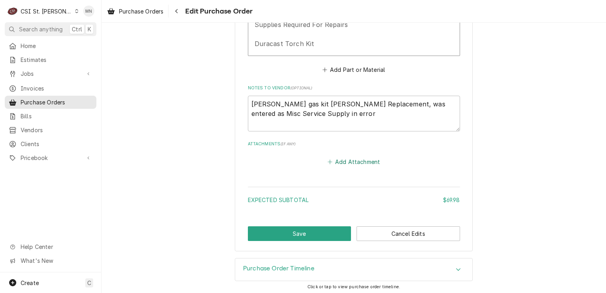
click at [352, 162] on button "Add Attachment" at bounding box center [354, 161] width 56 height 11
type textarea "x"
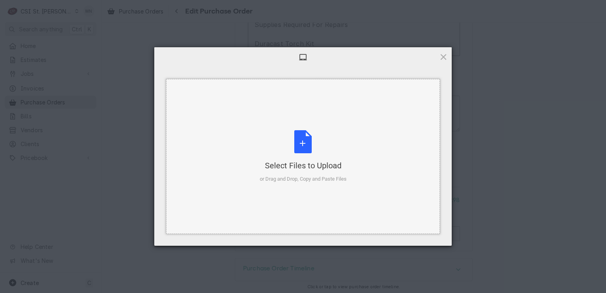
click at [315, 152] on div "Select Files to Upload or Drag and Drop, Copy and Paste Files" at bounding box center [303, 156] width 87 height 53
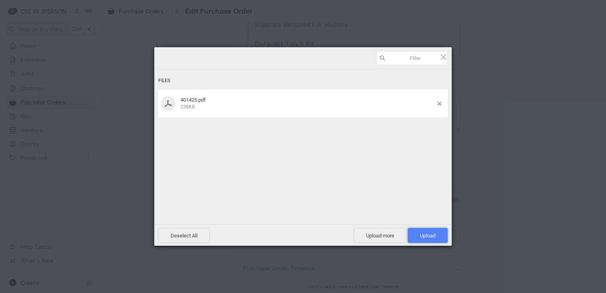
click at [434, 232] on span "Upload 1" at bounding box center [428, 235] width 40 height 15
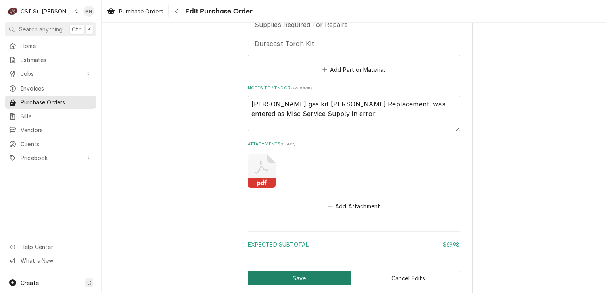
click at [316, 274] on button "Save" at bounding box center [300, 278] width 104 height 15
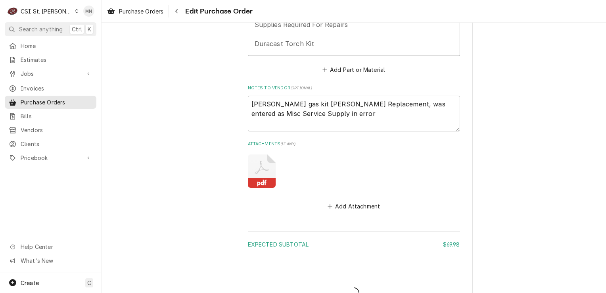
type textarea "x"
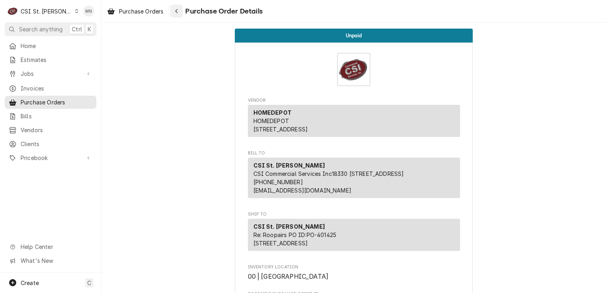
click at [173, 10] on div "Navigate back" at bounding box center [177, 11] width 8 height 8
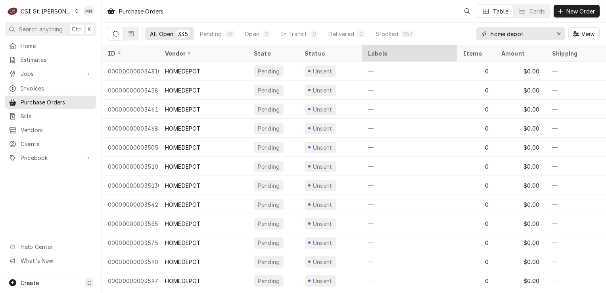
drag, startPoint x: 534, startPoint y: 31, endPoint x: 437, endPoint y: 45, distance: 98.2
click at [438, 45] on div "Purchase Orders Table Cards New Order All Open 335 Pending 76 Open 2 In Transit…" at bounding box center [354, 146] width 505 height 293
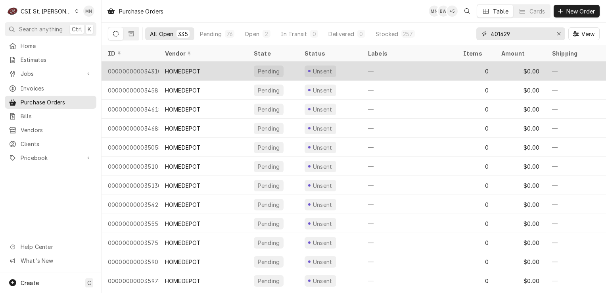
type input "401429"
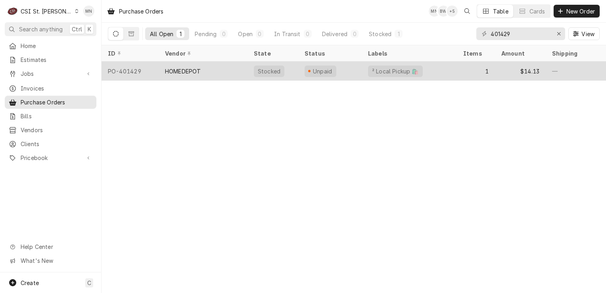
click at [209, 68] on div "HOMEDEPOT" at bounding box center [203, 70] width 89 height 19
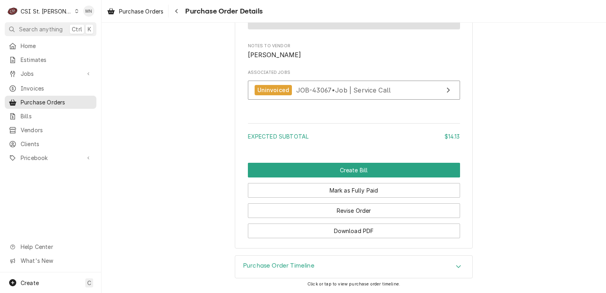
scroll to position [719, 0]
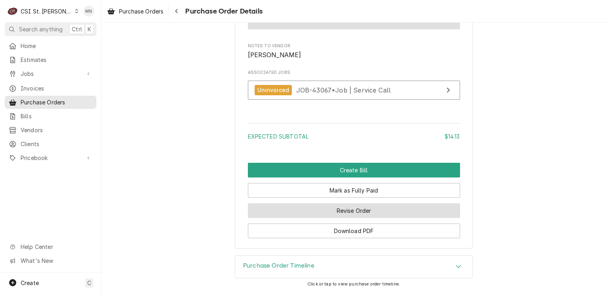
click at [360, 214] on button "Revise Order" at bounding box center [354, 210] width 212 height 15
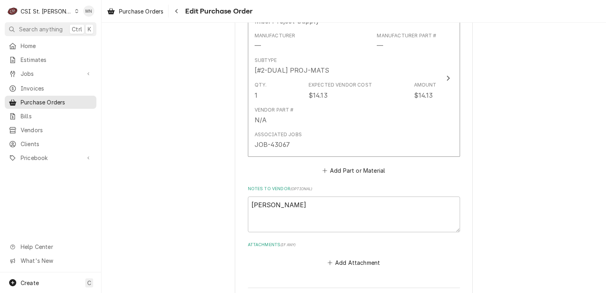
scroll to position [497, 0]
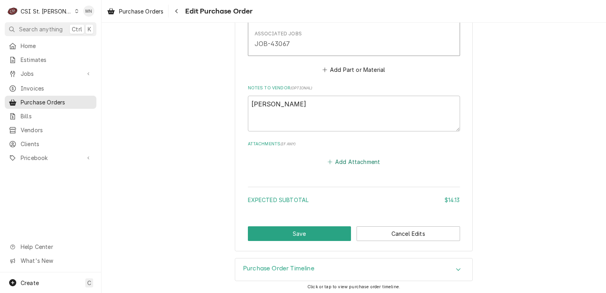
click at [351, 156] on button "Add Attachment" at bounding box center [354, 161] width 56 height 11
type textarea "x"
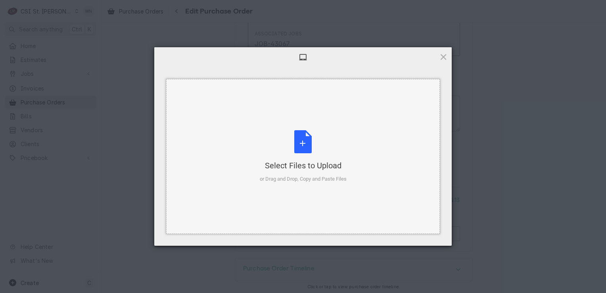
click at [306, 150] on div "Select Files to Upload or Drag and Drop, Copy and Paste Files" at bounding box center [303, 156] width 87 height 53
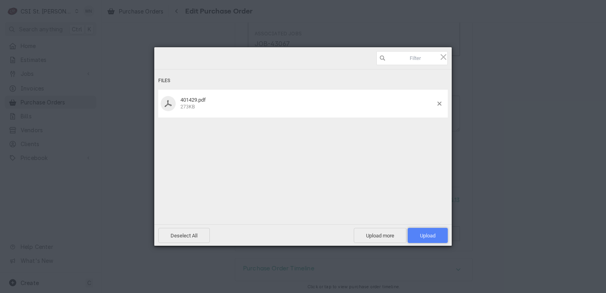
click at [433, 233] on span "Upload 1" at bounding box center [427, 235] width 15 height 6
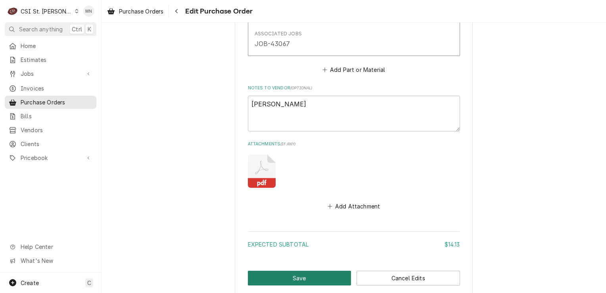
click at [307, 272] on button "Save" at bounding box center [300, 278] width 104 height 15
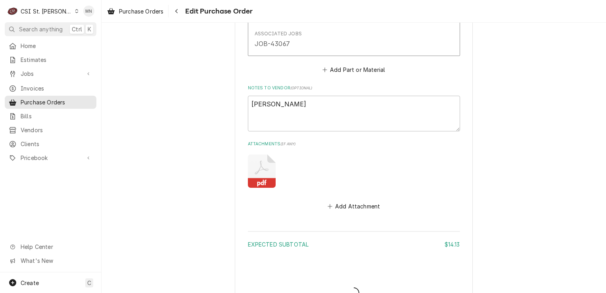
type textarea "x"
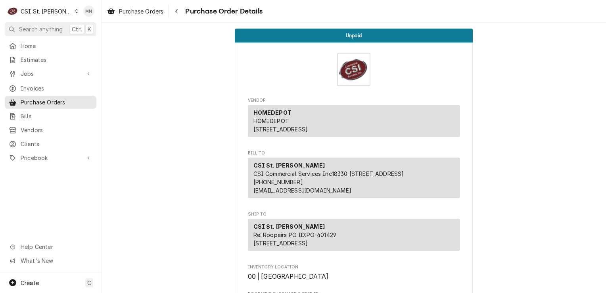
drag, startPoint x: 51, startPoint y: 99, endPoint x: 129, endPoint y: 90, distance: 78.2
click at [51, 99] on span "Purchase Orders" at bounding box center [57, 102] width 72 height 8
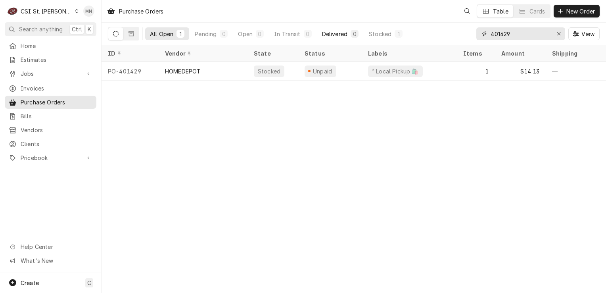
drag, startPoint x: 536, startPoint y: 33, endPoint x: 349, endPoint y: 36, distance: 186.9
click at [349, 36] on div "All Open 1 Pending 0 Open 0 In Transit 0 Delivered 0 Stocked 1 401429 View" at bounding box center [354, 34] width 492 height 22
type input "401411"
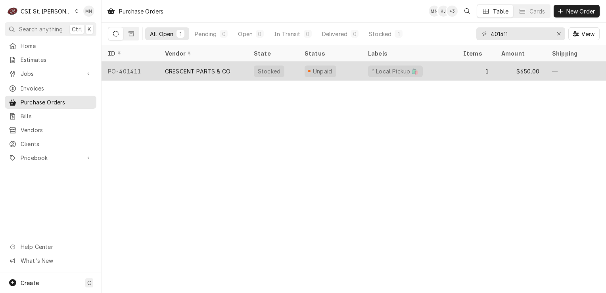
click at [168, 74] on div "CRESCENT PARTS & CO" at bounding box center [203, 70] width 89 height 19
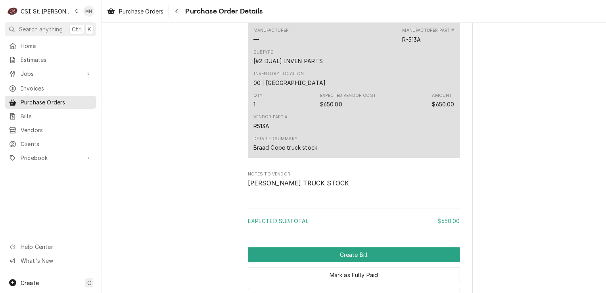
scroll to position [705, 0]
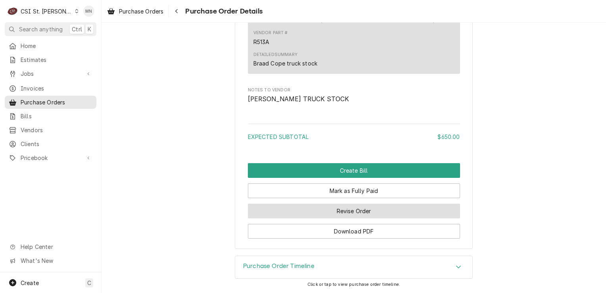
click at [357, 215] on button "Revise Order" at bounding box center [354, 210] width 212 height 15
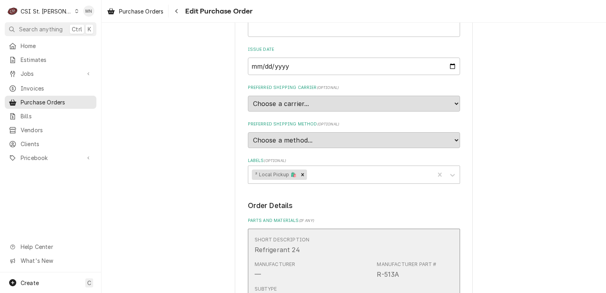
scroll to position [595, 0]
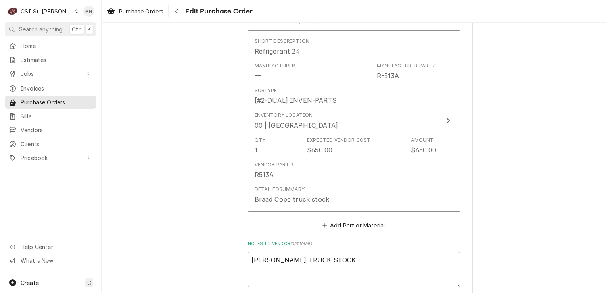
type textarea "x"
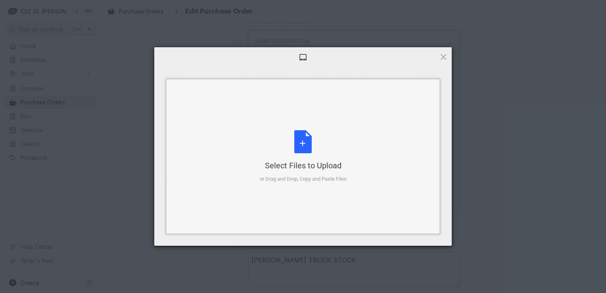
click at [332, 171] on div "Select Files to Upload" at bounding box center [303, 165] width 87 height 11
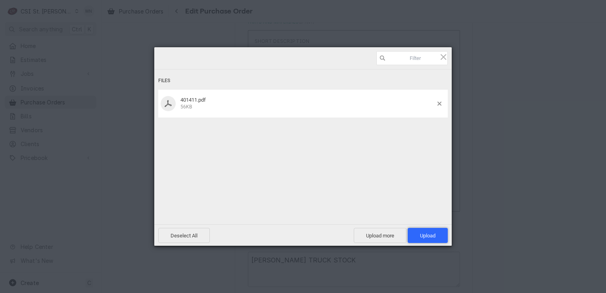
click at [434, 230] on span "Upload 1" at bounding box center [428, 235] width 40 height 15
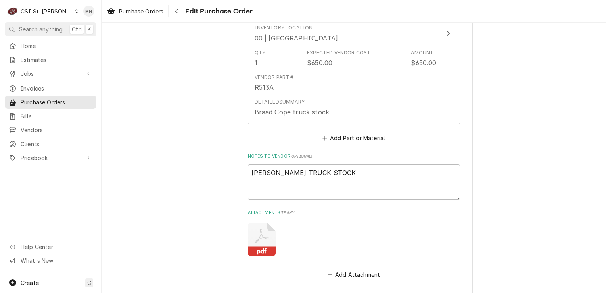
scroll to position [690, 0]
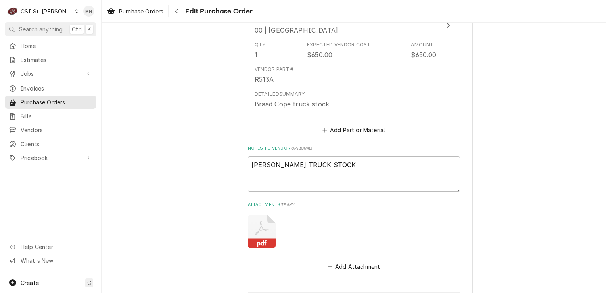
type textarea "x"
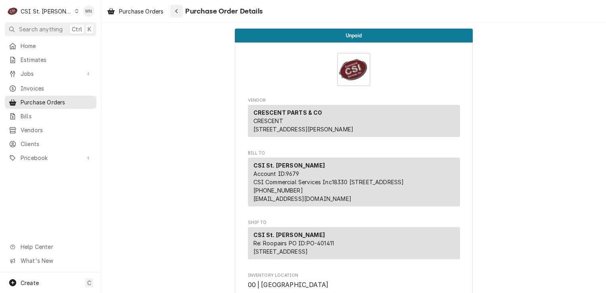
click at [180, 14] on div "Navigate back" at bounding box center [177, 11] width 8 height 8
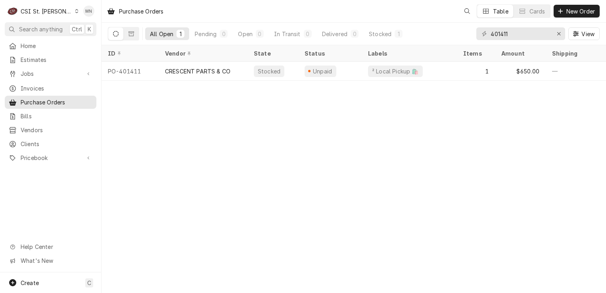
click at [42, 10] on div "CSI St. [PERSON_NAME]" at bounding box center [47, 11] width 52 height 8
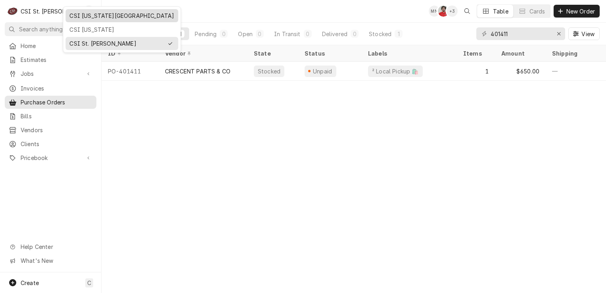
click at [73, 17] on div "CSI [US_STATE][GEOGRAPHIC_DATA]" at bounding box center [121, 16] width 105 height 8
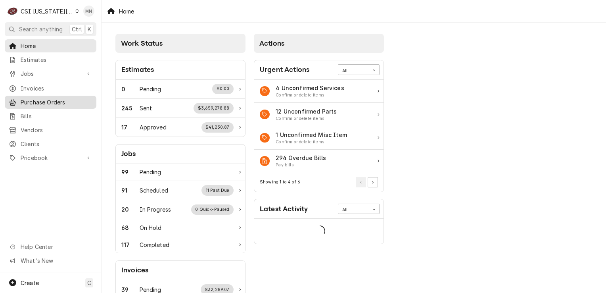
click at [51, 100] on span "Purchase Orders" at bounding box center [57, 102] width 72 height 8
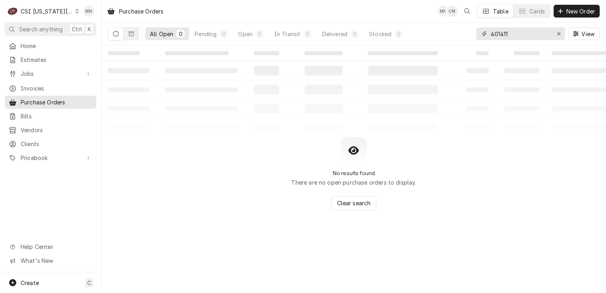
drag, startPoint x: 518, startPoint y: 36, endPoint x: 428, endPoint y: 36, distance: 90.4
click at [434, 36] on div "All Open 0 Pending 0 Open 0 In Transit 0 Delivered 0 Stocked 0 401411 View" at bounding box center [354, 34] width 492 height 22
type input "301687"
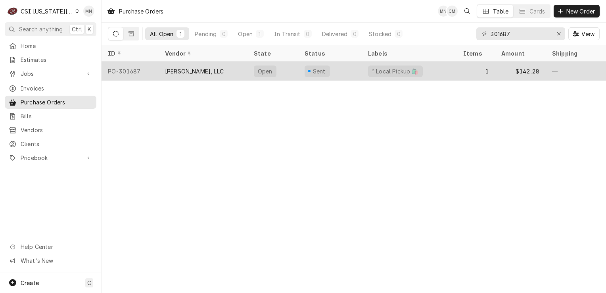
click at [201, 71] on div "DON STEVENS, LLC" at bounding box center [194, 71] width 59 height 8
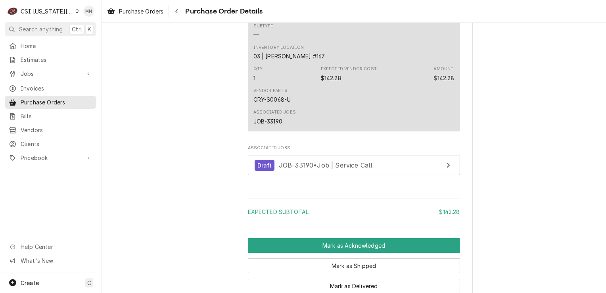
scroll to position [673, 0]
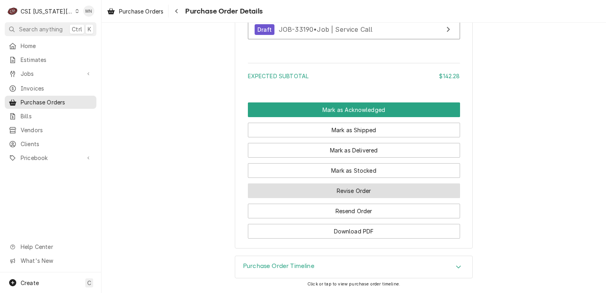
click at [358, 194] on button "Revise Order" at bounding box center [354, 190] width 212 height 15
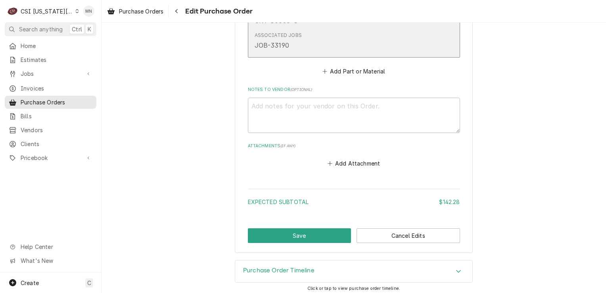
scroll to position [463, 0]
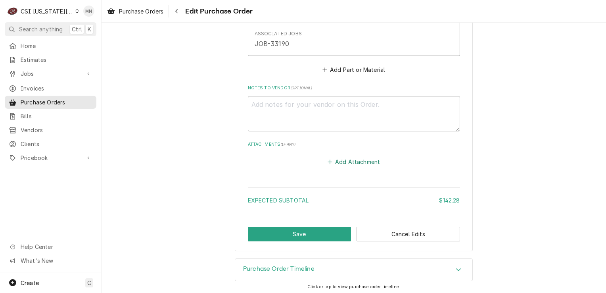
click at [350, 161] on button "Add Attachment" at bounding box center [354, 161] width 56 height 11
type textarea "x"
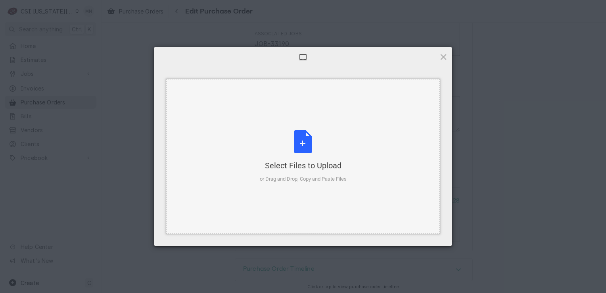
click at [297, 153] on div "Select Files to Upload or Drag and Drop, Copy and Paste Files" at bounding box center [303, 156] width 87 height 53
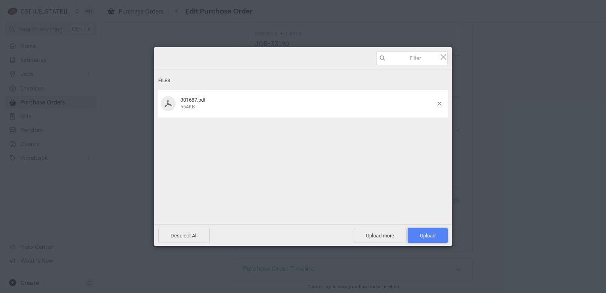
click at [436, 232] on span "Upload 1" at bounding box center [428, 235] width 40 height 15
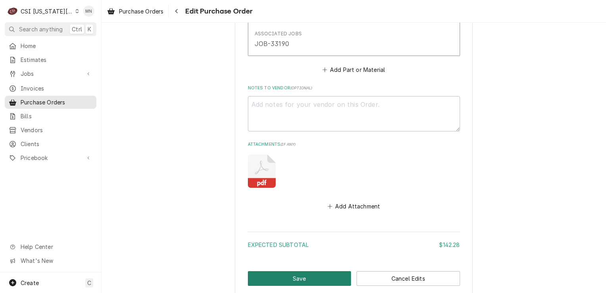
click at [267, 274] on button "Save" at bounding box center [300, 278] width 104 height 15
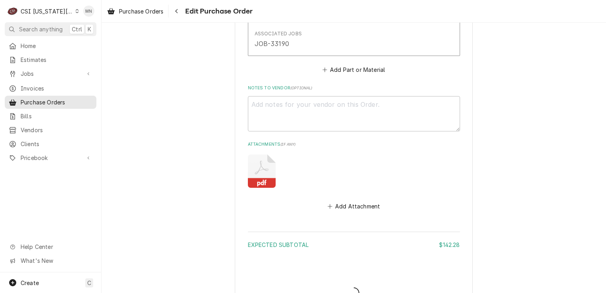
type textarea "x"
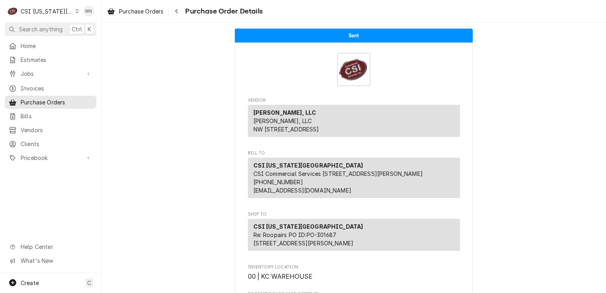
click at [75, 10] on div "Dynamic Content Wrapper" at bounding box center [77, 11] width 4 height 6
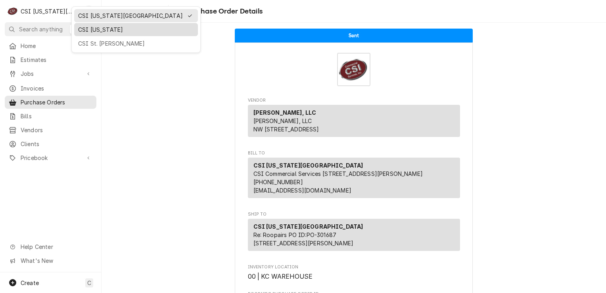
click at [94, 29] on div "CSI [US_STATE]" at bounding box center [136, 29] width 116 height 8
